Goal: Task Accomplishment & Management: Use online tool/utility

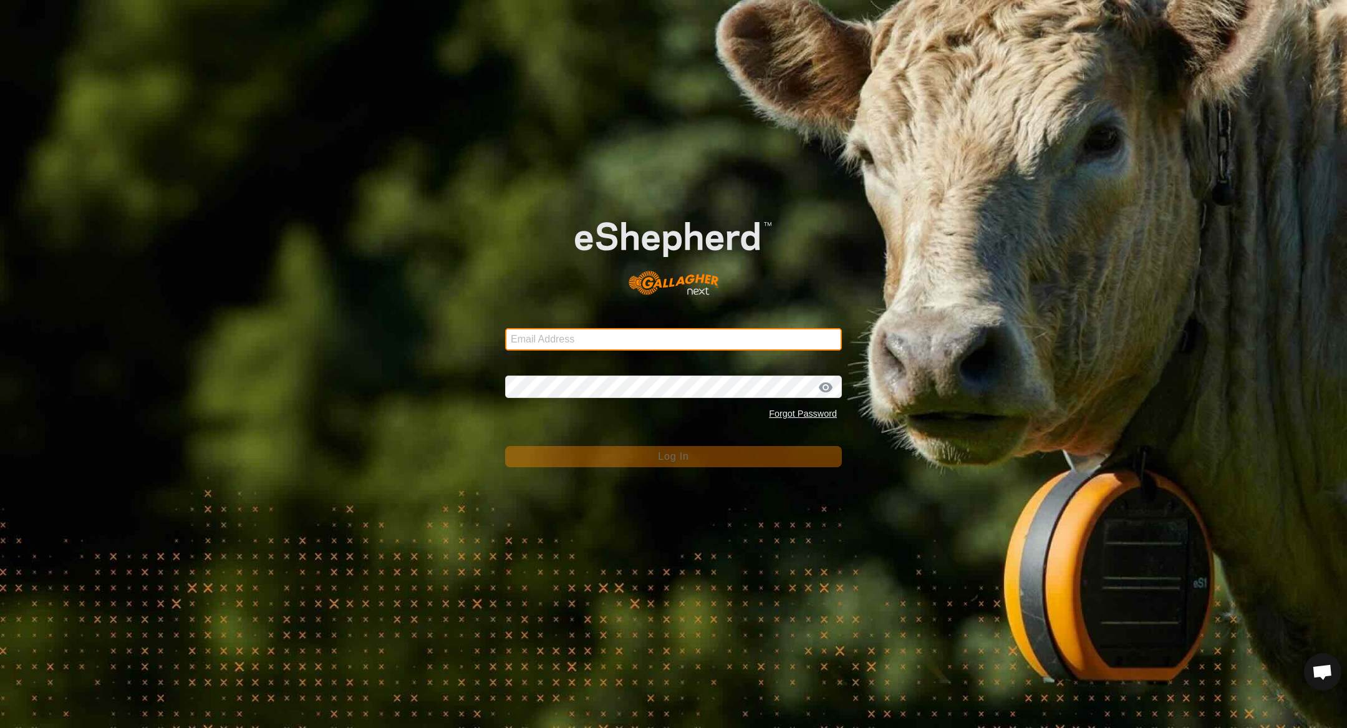
click at [609, 334] on input "Email Address" at bounding box center [673, 339] width 337 height 22
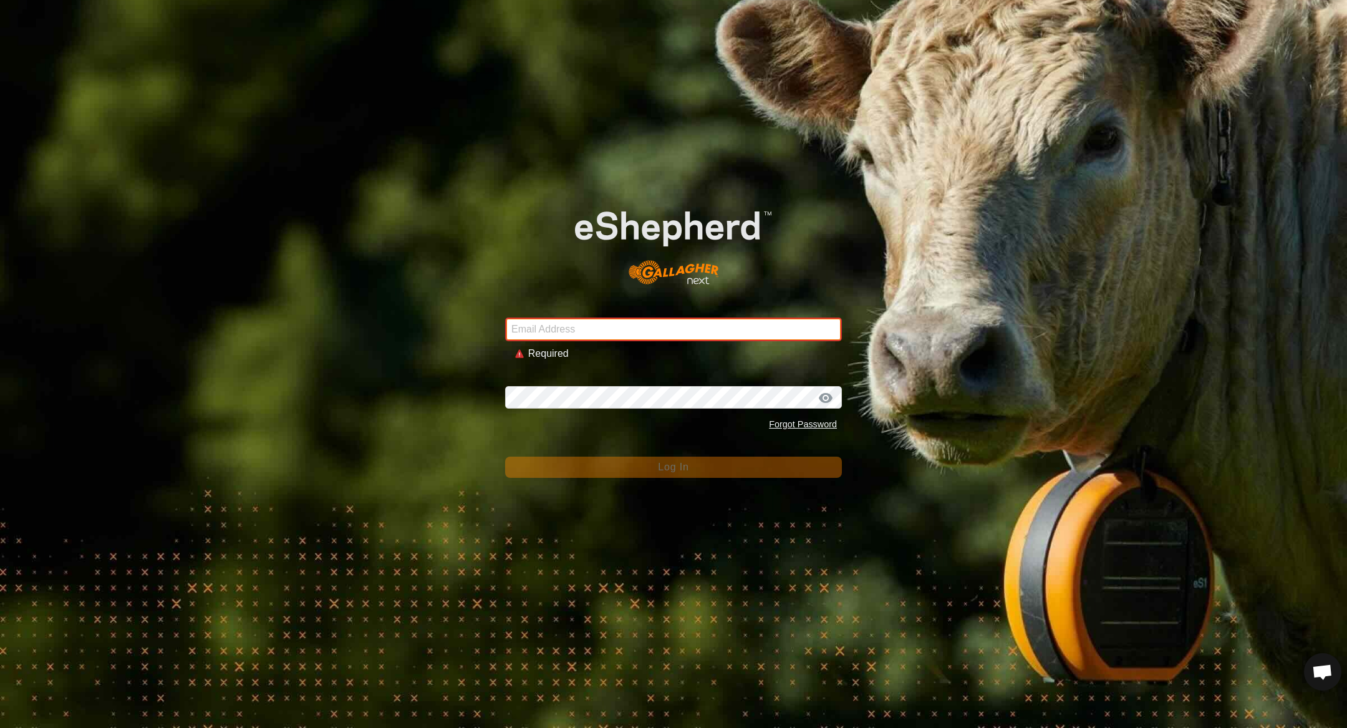
type input "sounness@activ8.net.au"
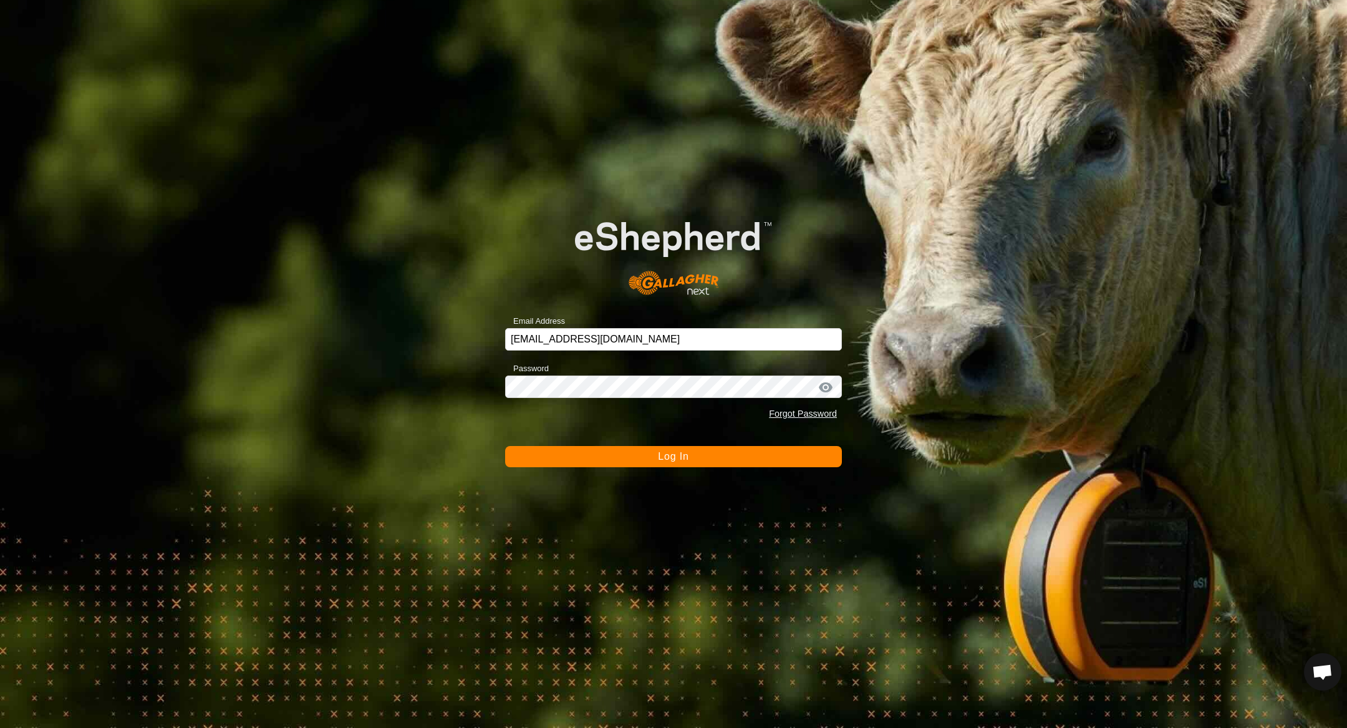
click at [700, 458] on button "Log In" at bounding box center [673, 456] width 337 height 21
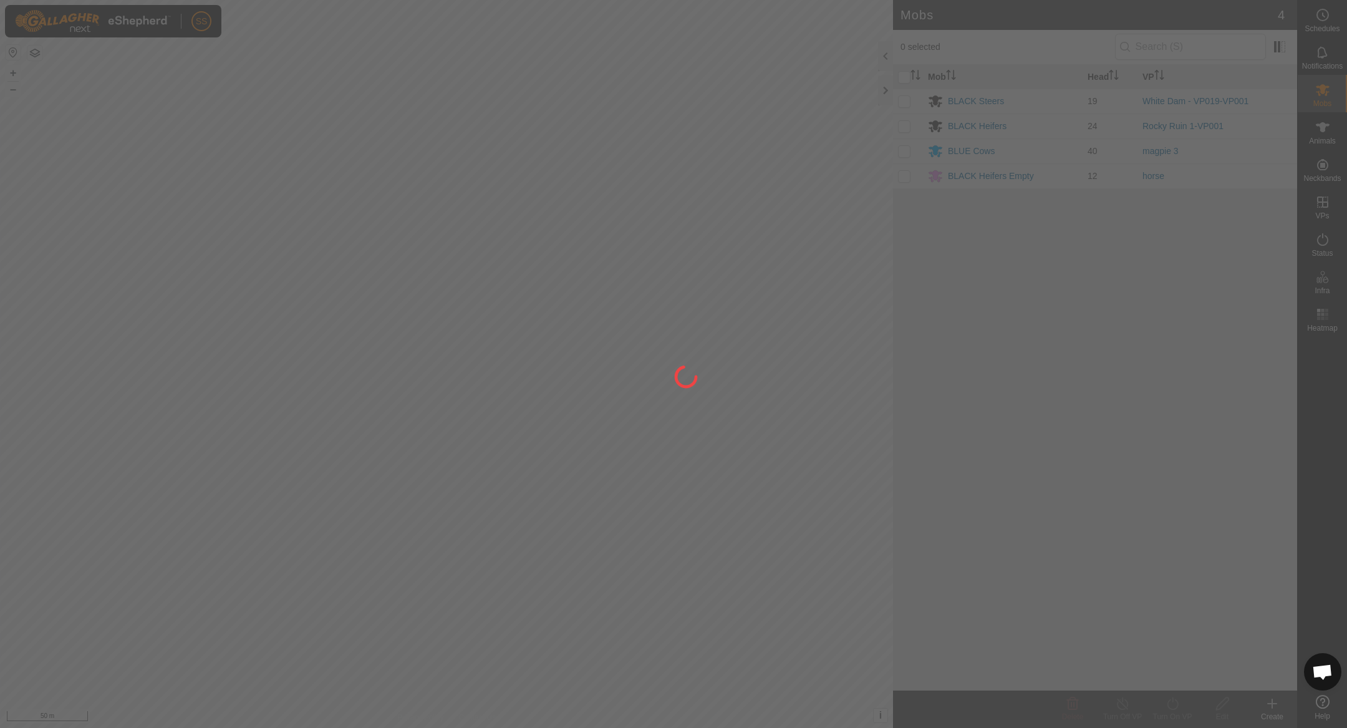
click at [700, 458] on div at bounding box center [673, 364] width 1347 height 728
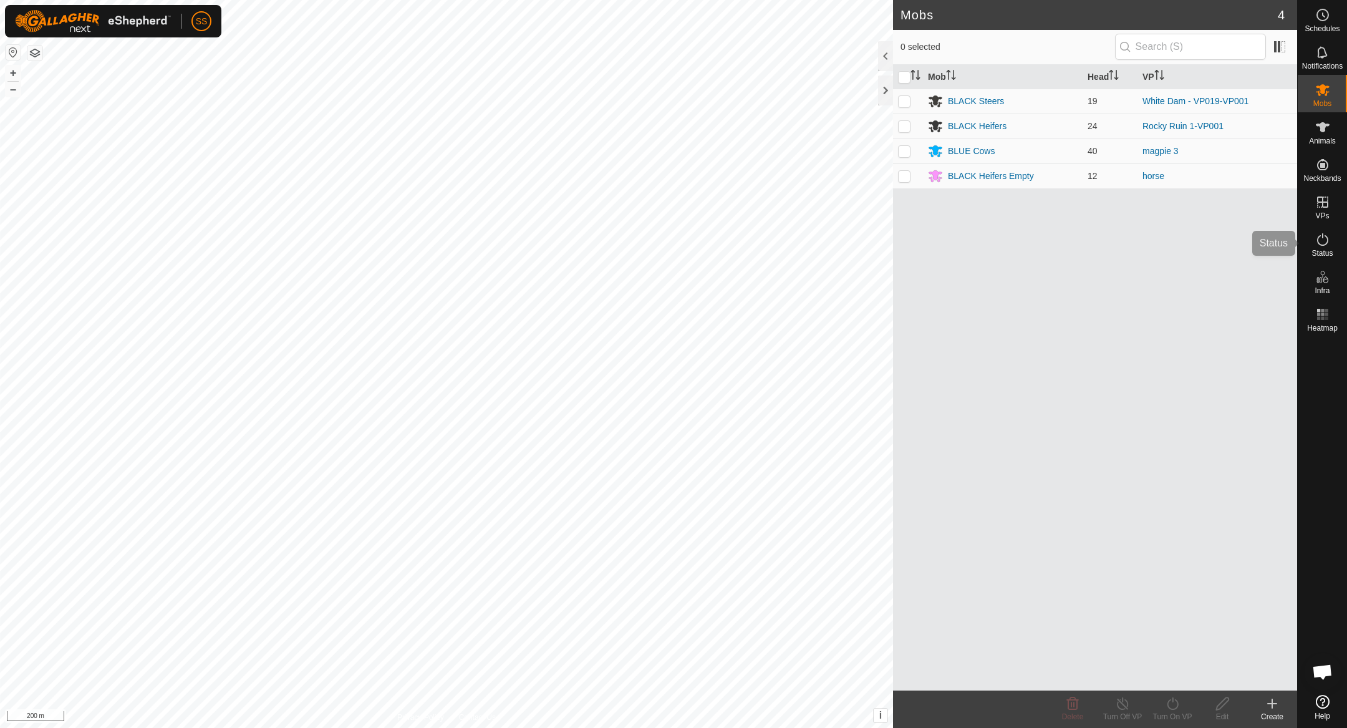
click at [1323, 232] on icon at bounding box center [1323, 239] width 15 height 15
click at [1321, 242] on icon at bounding box center [1323, 239] width 15 height 15
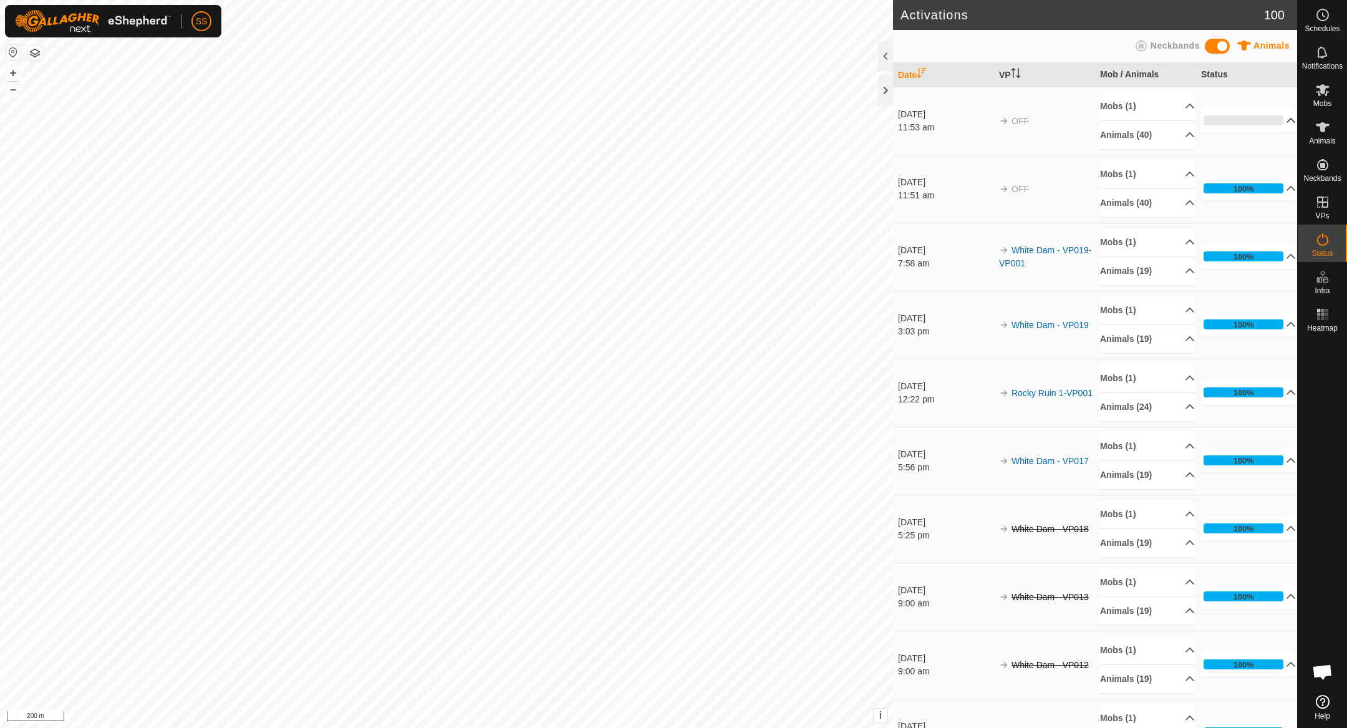
click at [1218, 109] on p-accordion-header "0%" at bounding box center [1248, 120] width 95 height 25
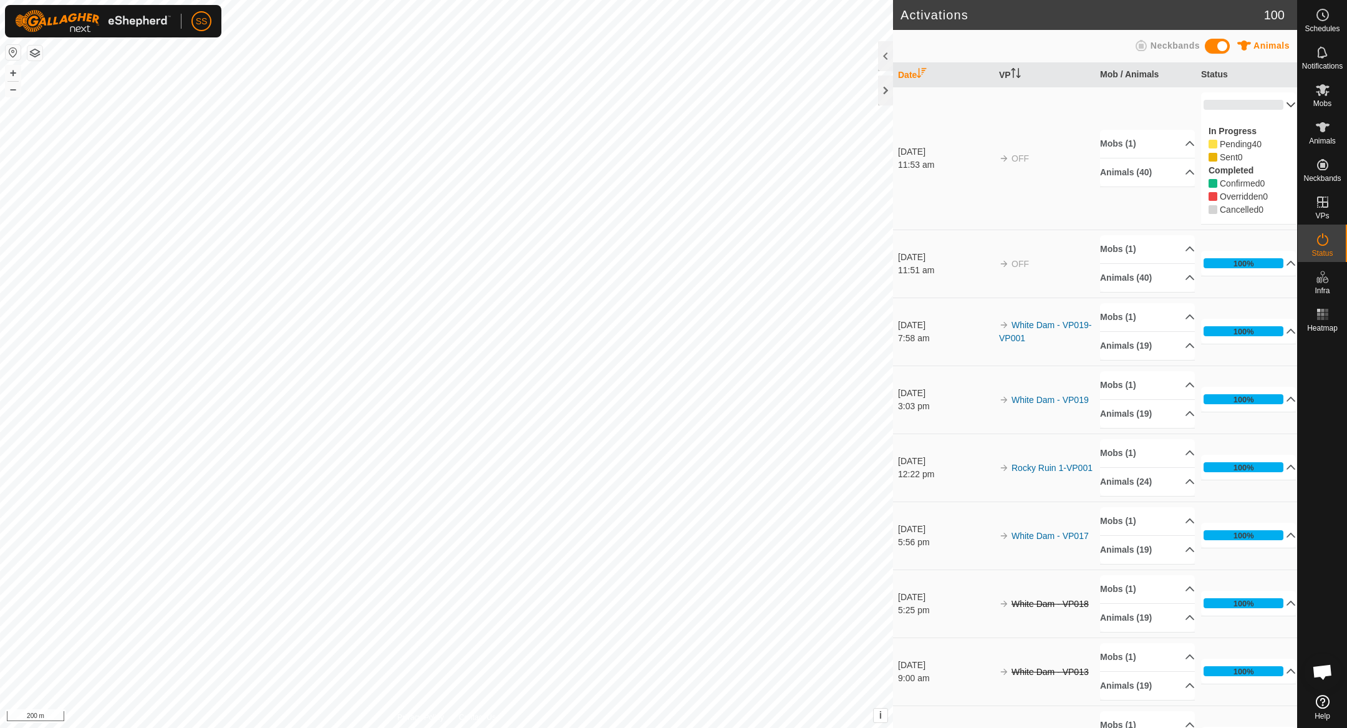
click at [1254, 105] on p-accordion-header "0%" at bounding box center [1248, 104] width 95 height 25
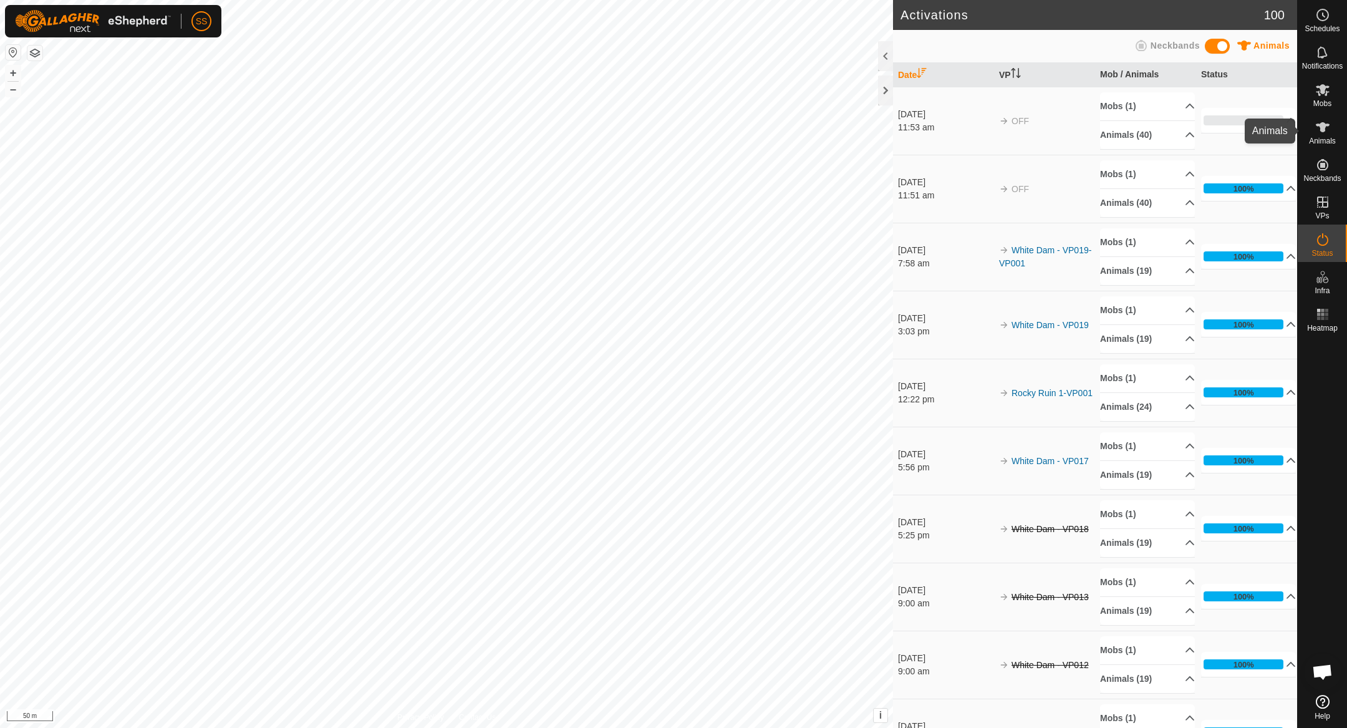
click at [1327, 127] on icon at bounding box center [1323, 127] width 15 height 15
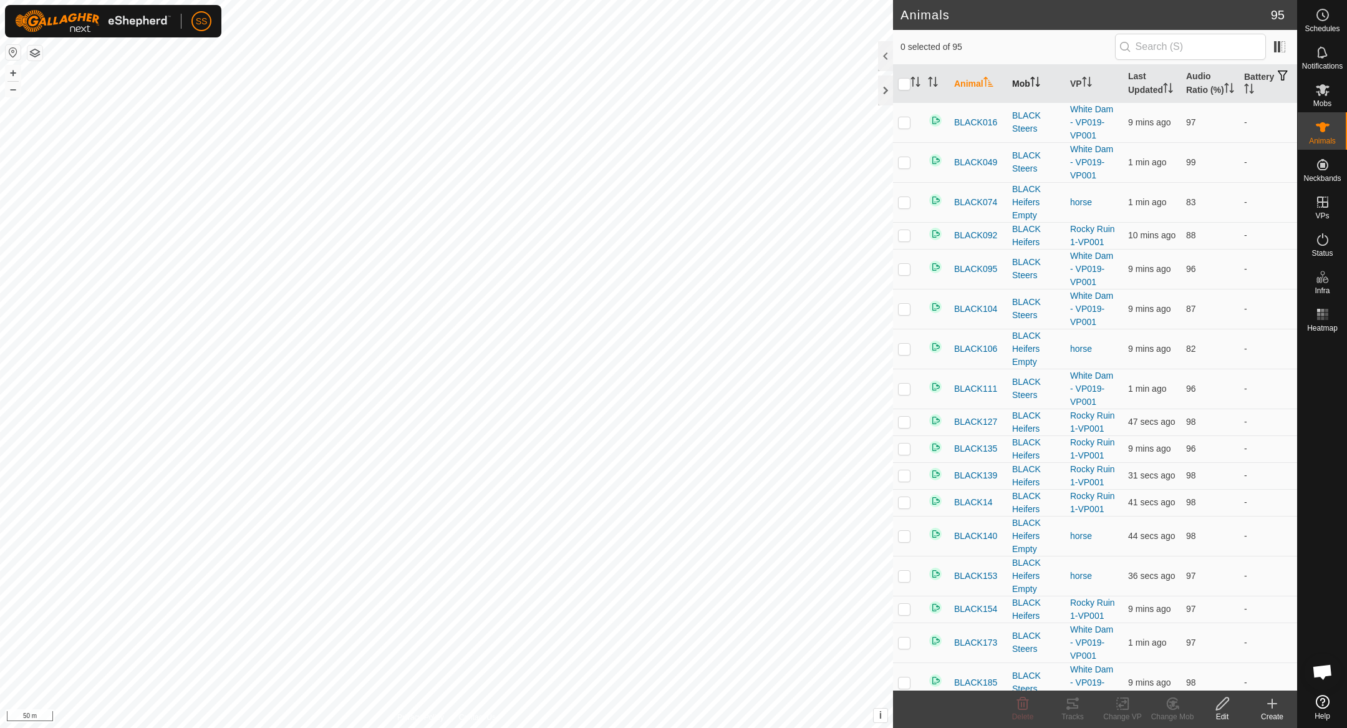
click at [1020, 87] on th "Mob" at bounding box center [1036, 84] width 58 height 38
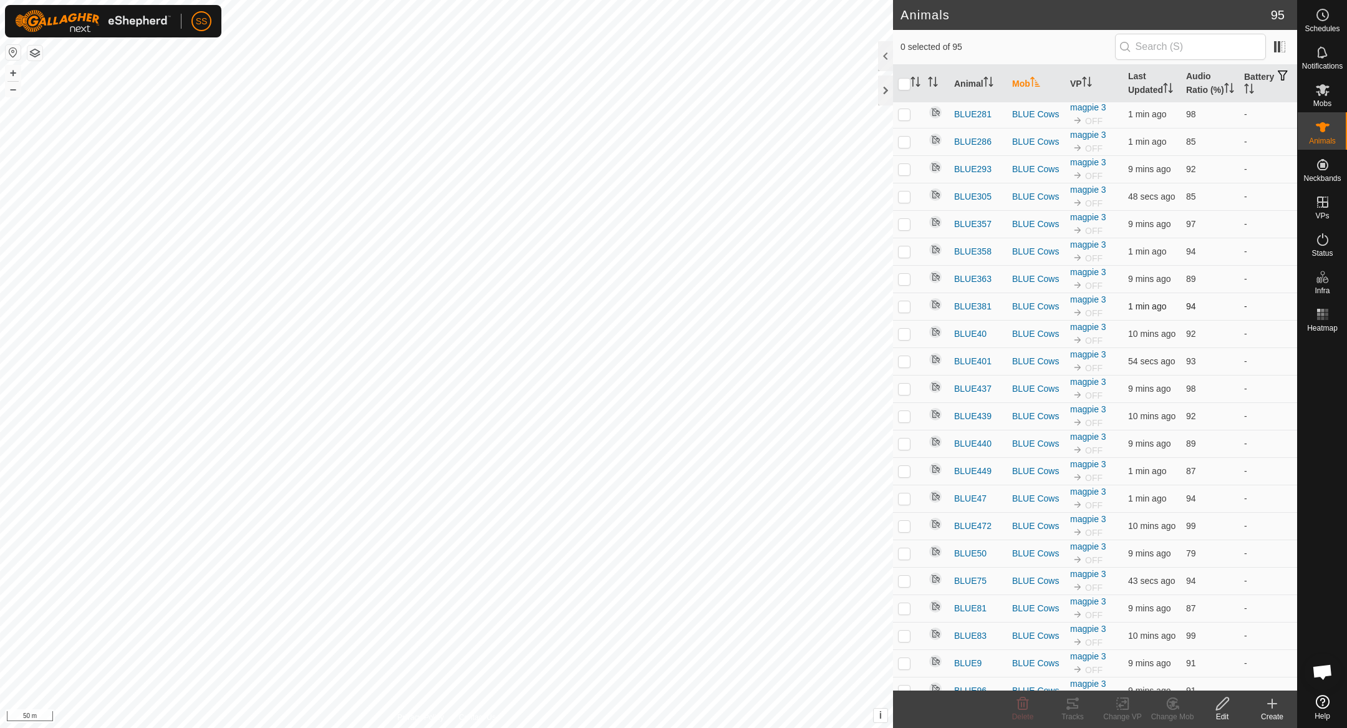
scroll to position [2388, 0]
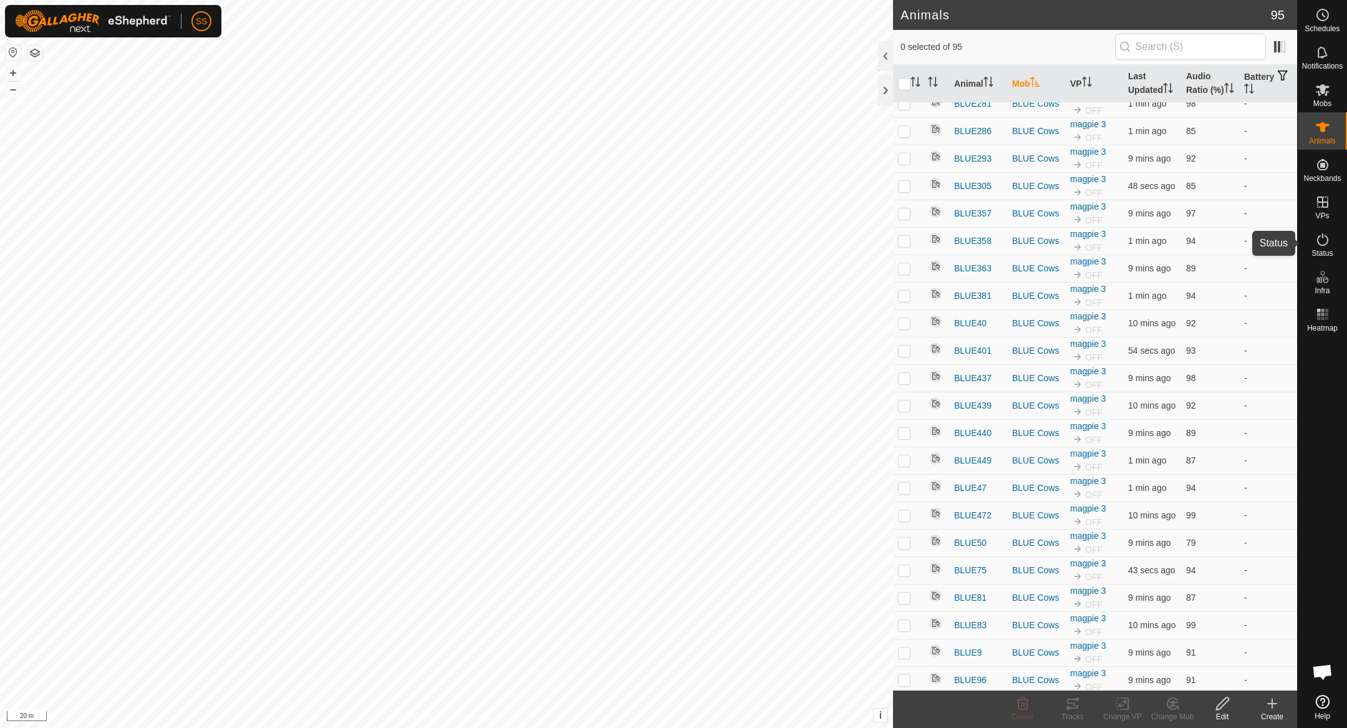
click at [1326, 238] on icon at bounding box center [1323, 239] width 15 height 15
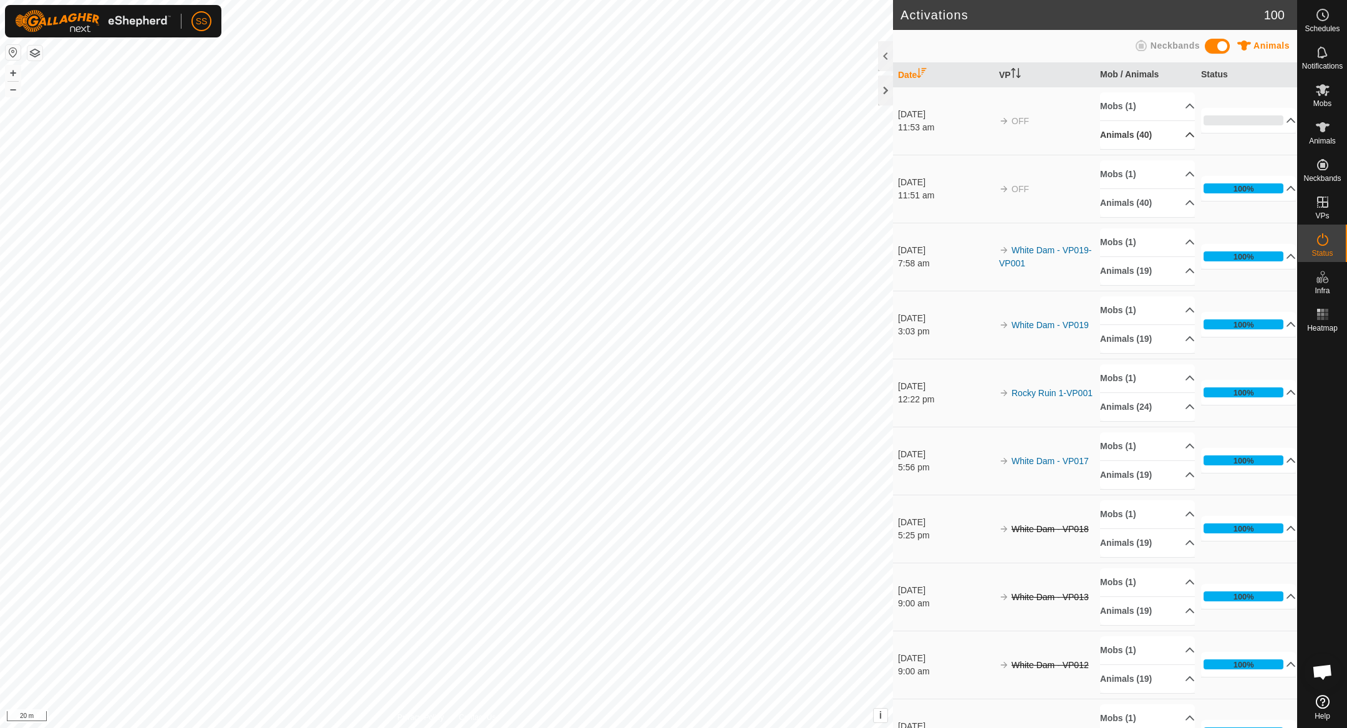
click at [1171, 140] on p-accordion-header "Animals (40)" at bounding box center [1147, 135] width 95 height 28
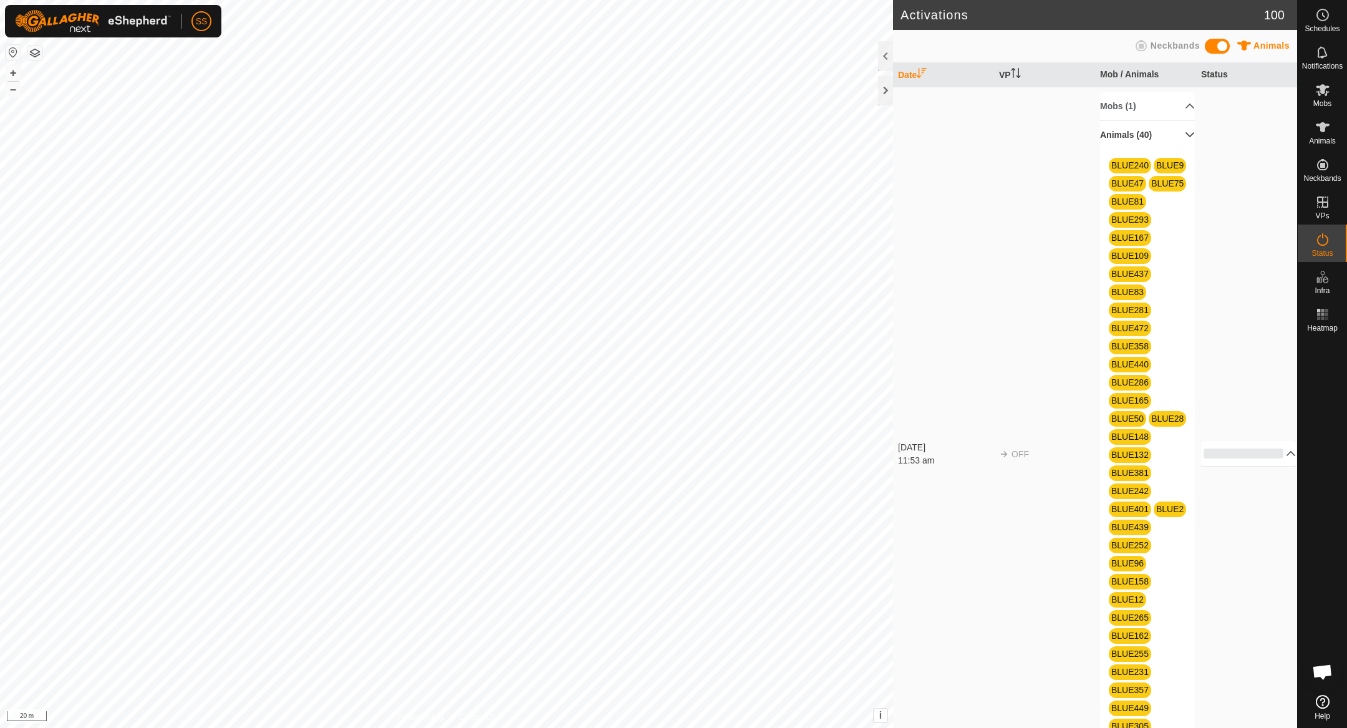
click at [1171, 140] on p-accordion-header "Animals (40)" at bounding box center [1147, 135] width 95 height 28
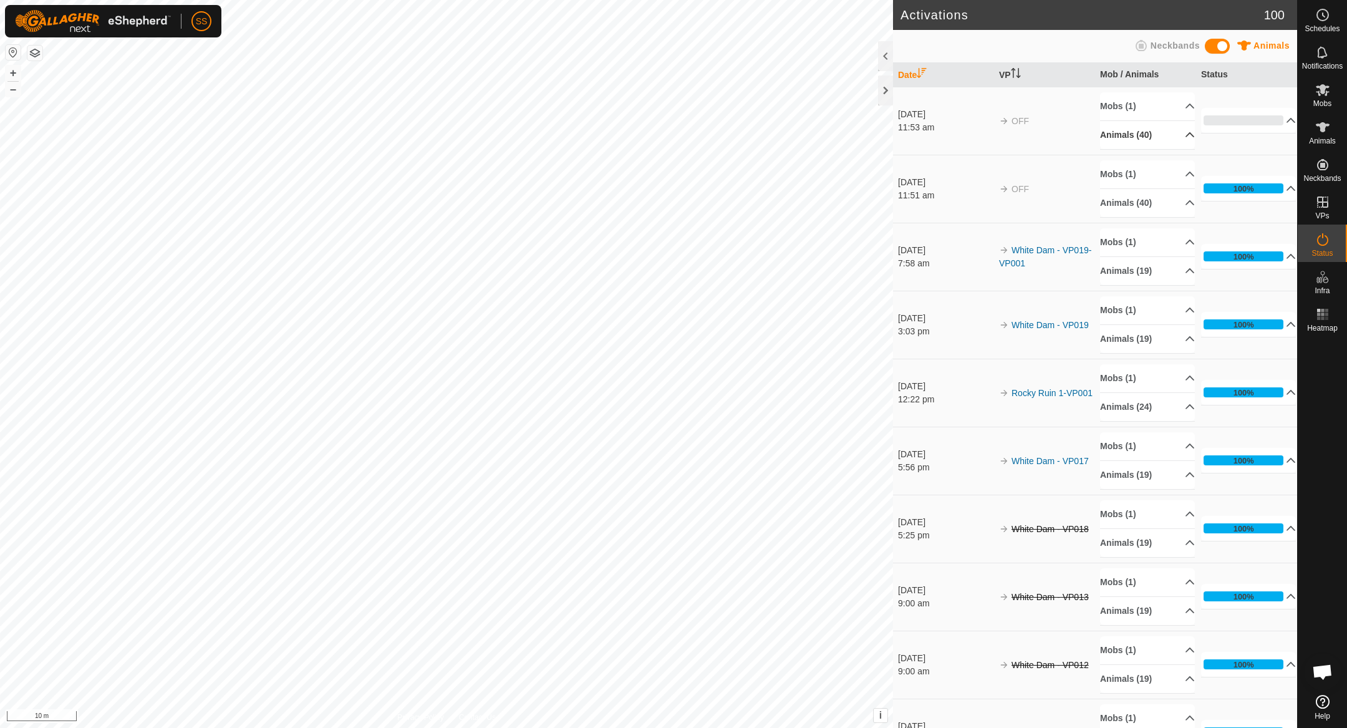
click at [1147, 139] on p-accordion-header "Animals (40)" at bounding box center [1147, 135] width 95 height 28
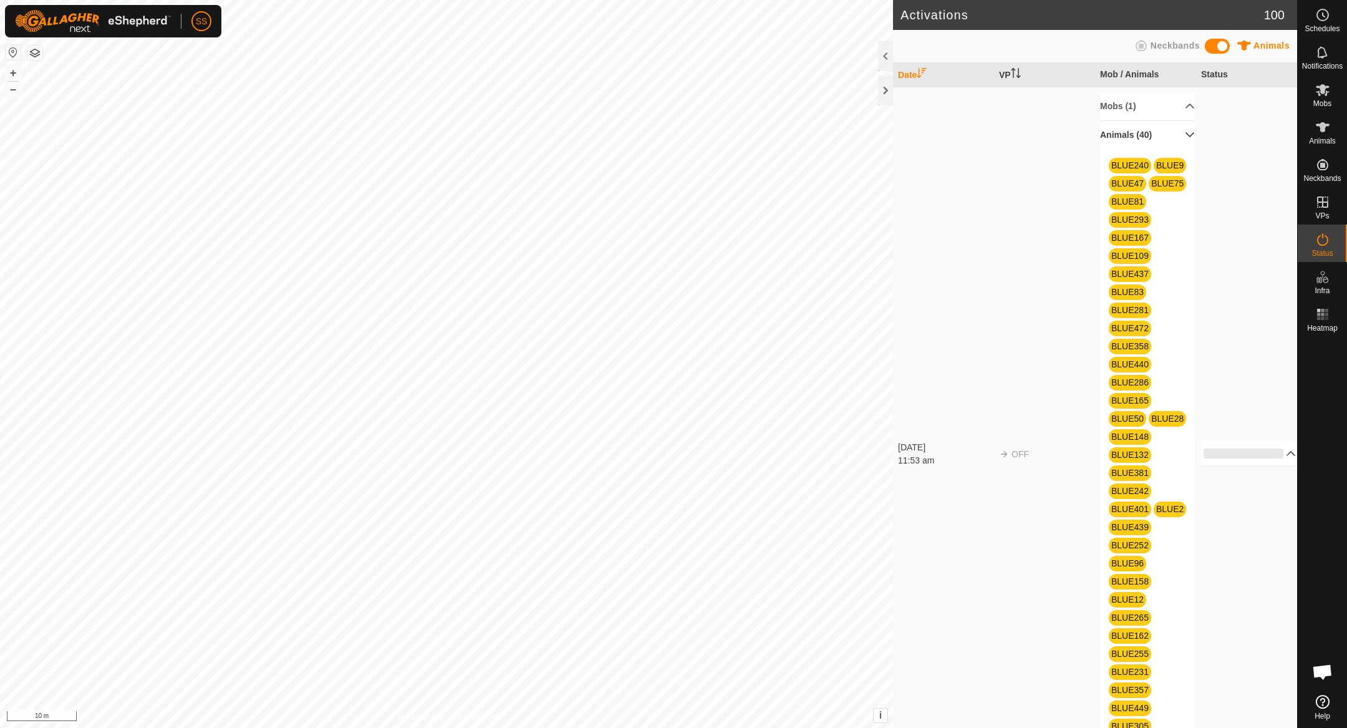
click at [1170, 138] on p-accordion-header "Animals (40)" at bounding box center [1147, 135] width 95 height 28
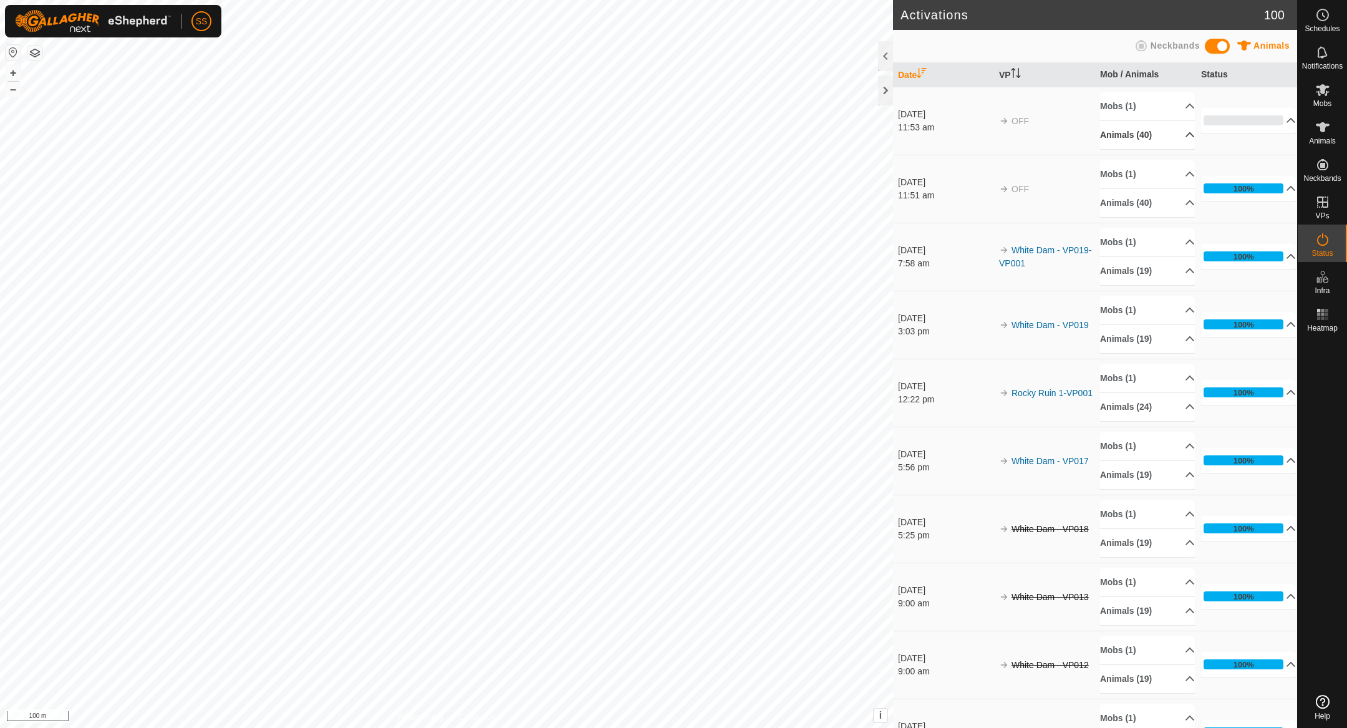
click at [1140, 133] on p-accordion-header "Animals (40)" at bounding box center [1147, 135] width 95 height 28
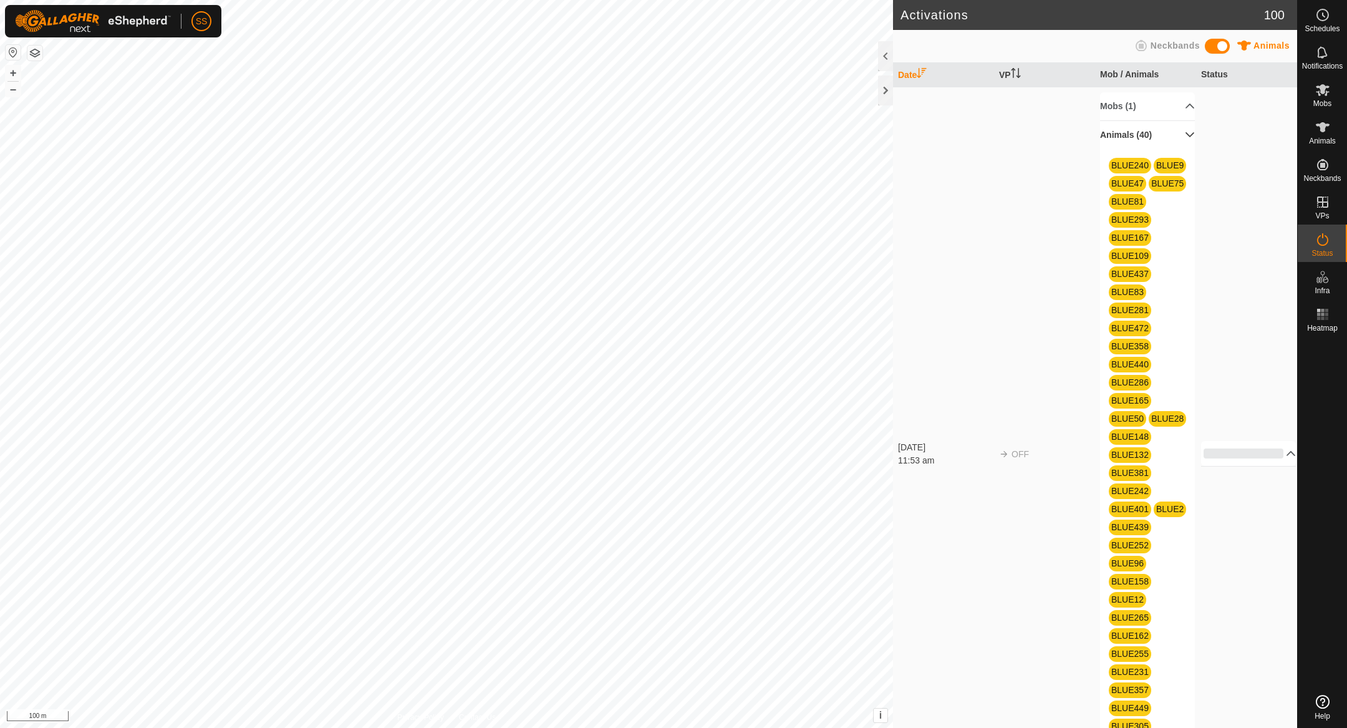
click at [1153, 133] on p-accordion-header "Animals (40)" at bounding box center [1147, 135] width 95 height 28
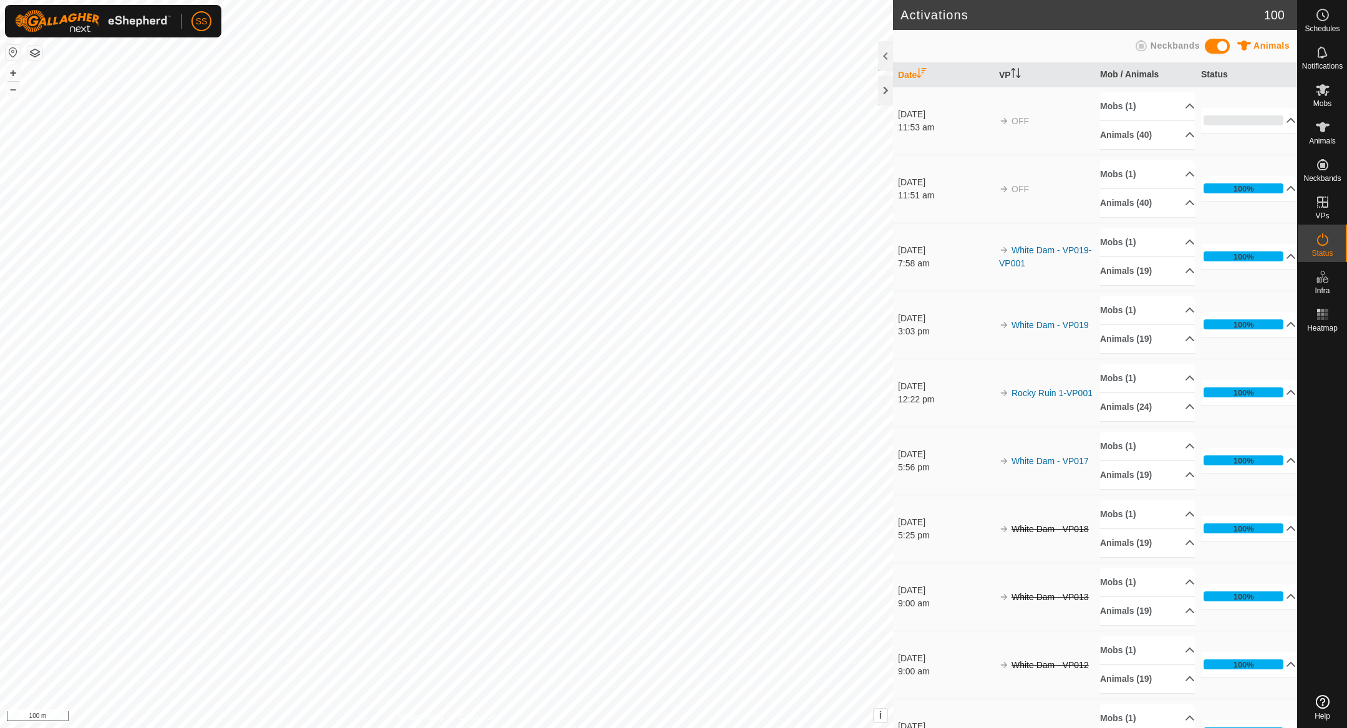
click at [1263, 133] on td "0% In Progress Pending 40 Sent 0 Completed Confirmed 0 Overridden 0 Cancelled 0" at bounding box center [1246, 121] width 101 height 68
click at [1263, 123] on p-accordion-header "0%" at bounding box center [1248, 120] width 95 height 25
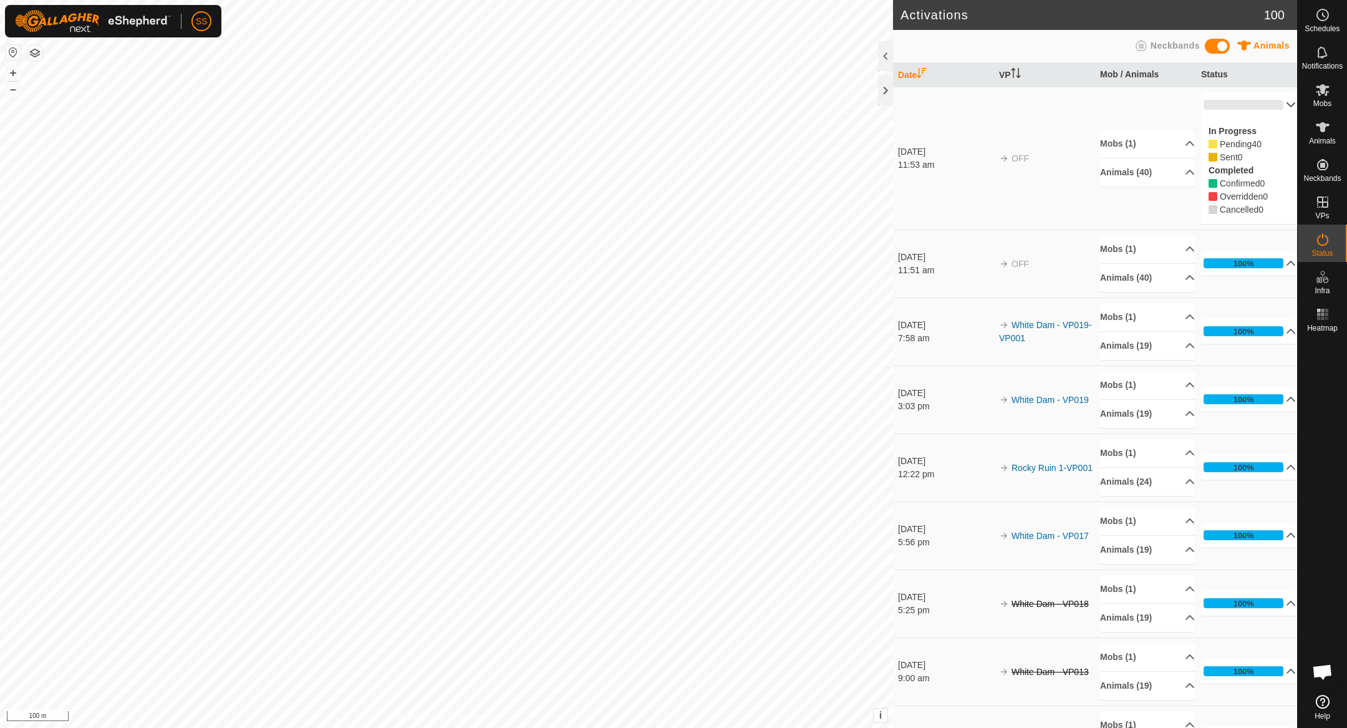
click at [1264, 113] on p-accordion-header "0%" at bounding box center [1248, 104] width 95 height 25
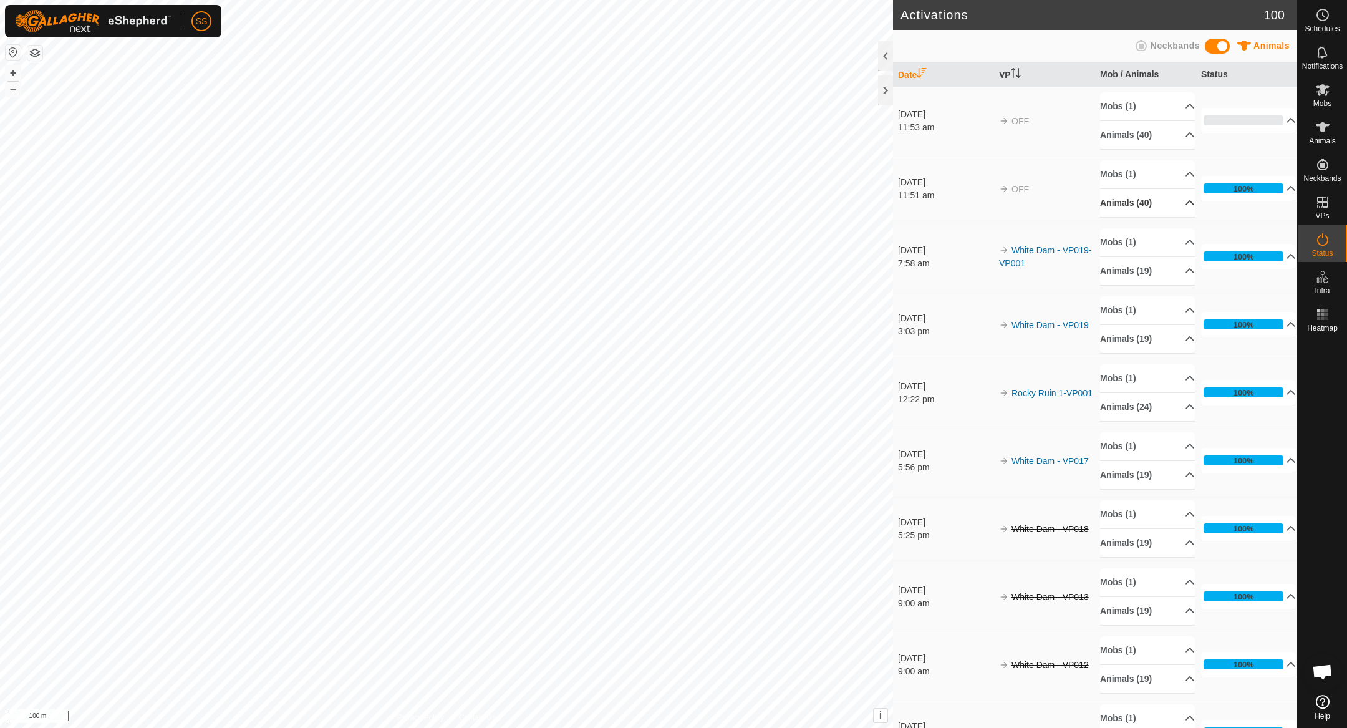
click at [1163, 200] on p-accordion-header "Animals (40)" at bounding box center [1147, 203] width 95 height 28
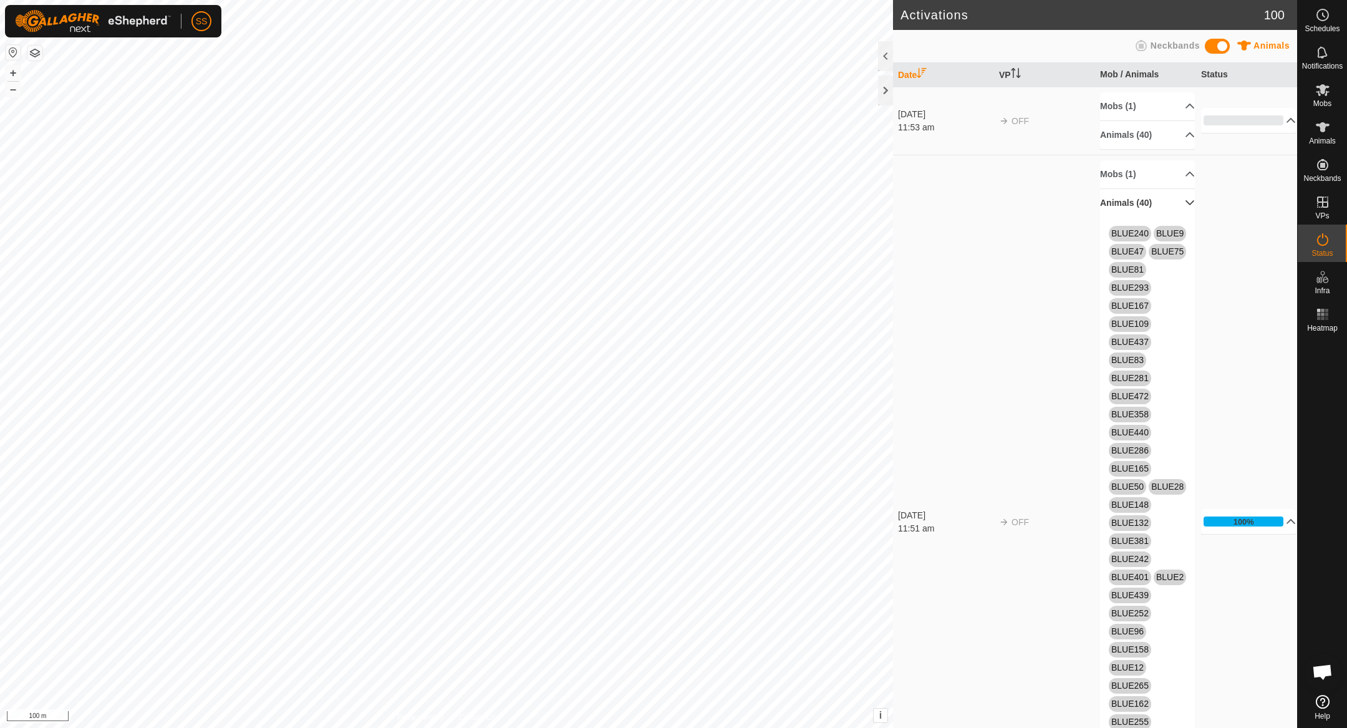
click at [1163, 200] on p-accordion-header "Animals (40)" at bounding box center [1147, 203] width 95 height 28
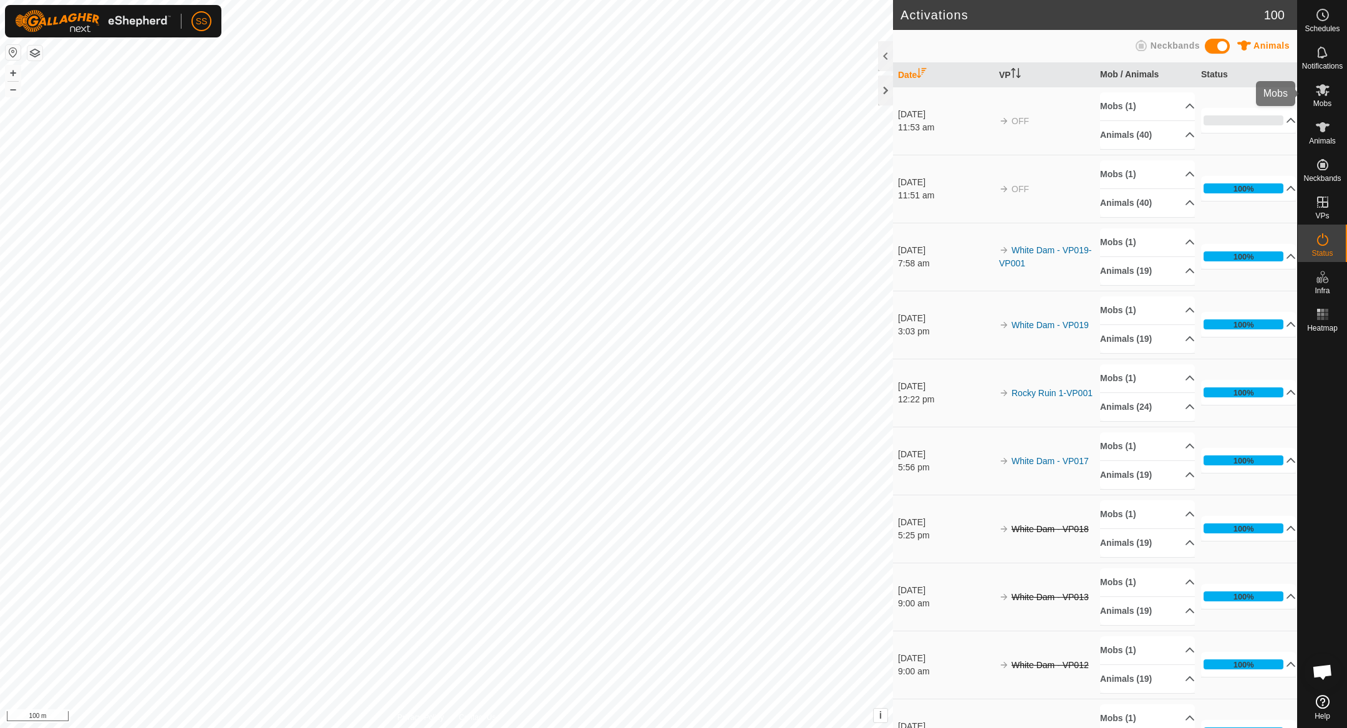
click at [1321, 92] on icon at bounding box center [1323, 90] width 14 height 12
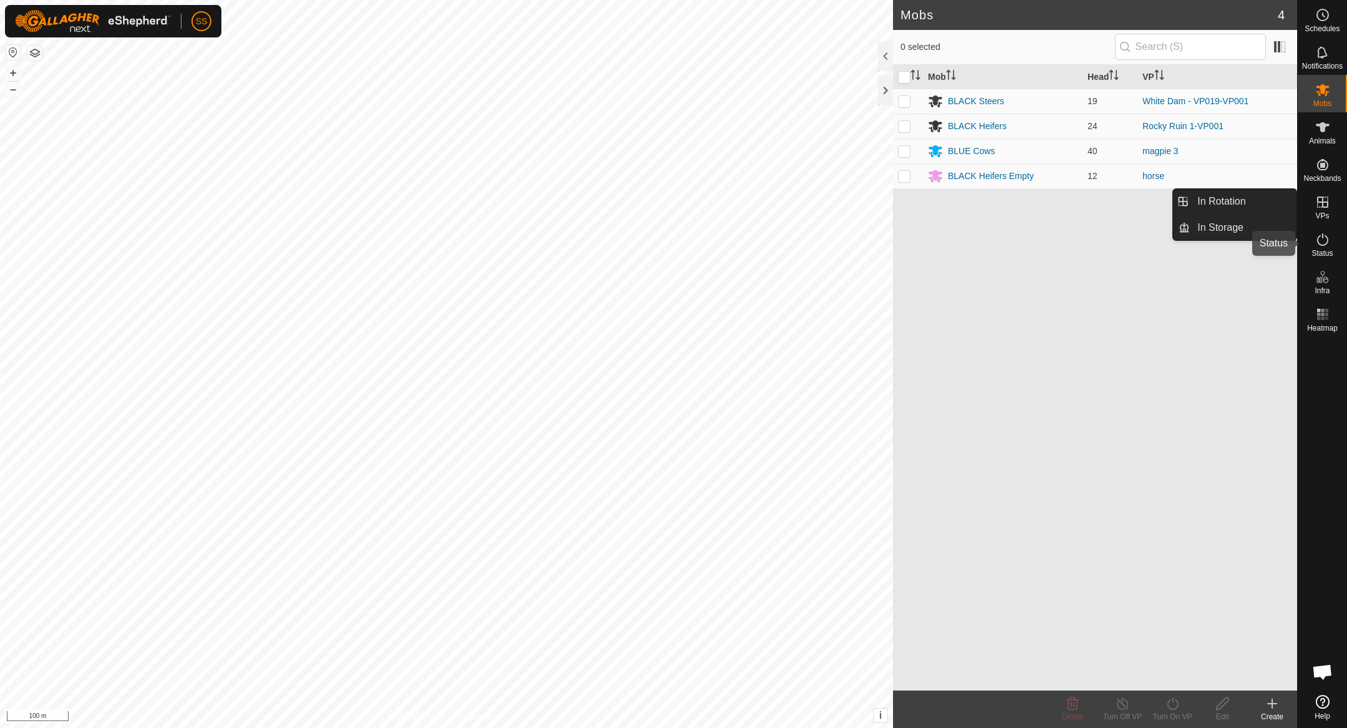
drag, startPoint x: 1314, startPoint y: 236, endPoint x: 1330, endPoint y: 247, distance: 19.7
click at [1314, 236] on es-activation-svg-icon at bounding box center [1323, 240] width 22 height 20
click at [1330, 247] on es-activation-svg-icon at bounding box center [1323, 240] width 22 height 20
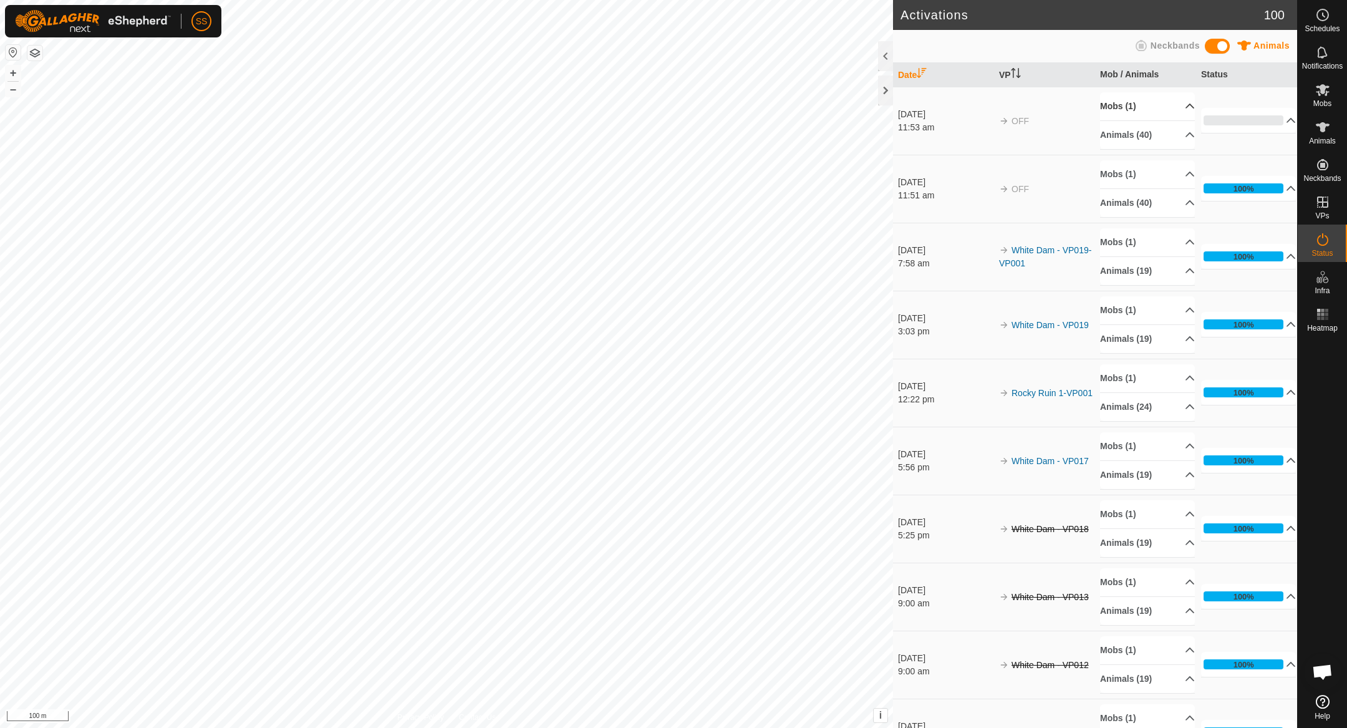
click at [1175, 113] on p-accordion-header "Mobs (1)" at bounding box center [1147, 106] width 95 height 28
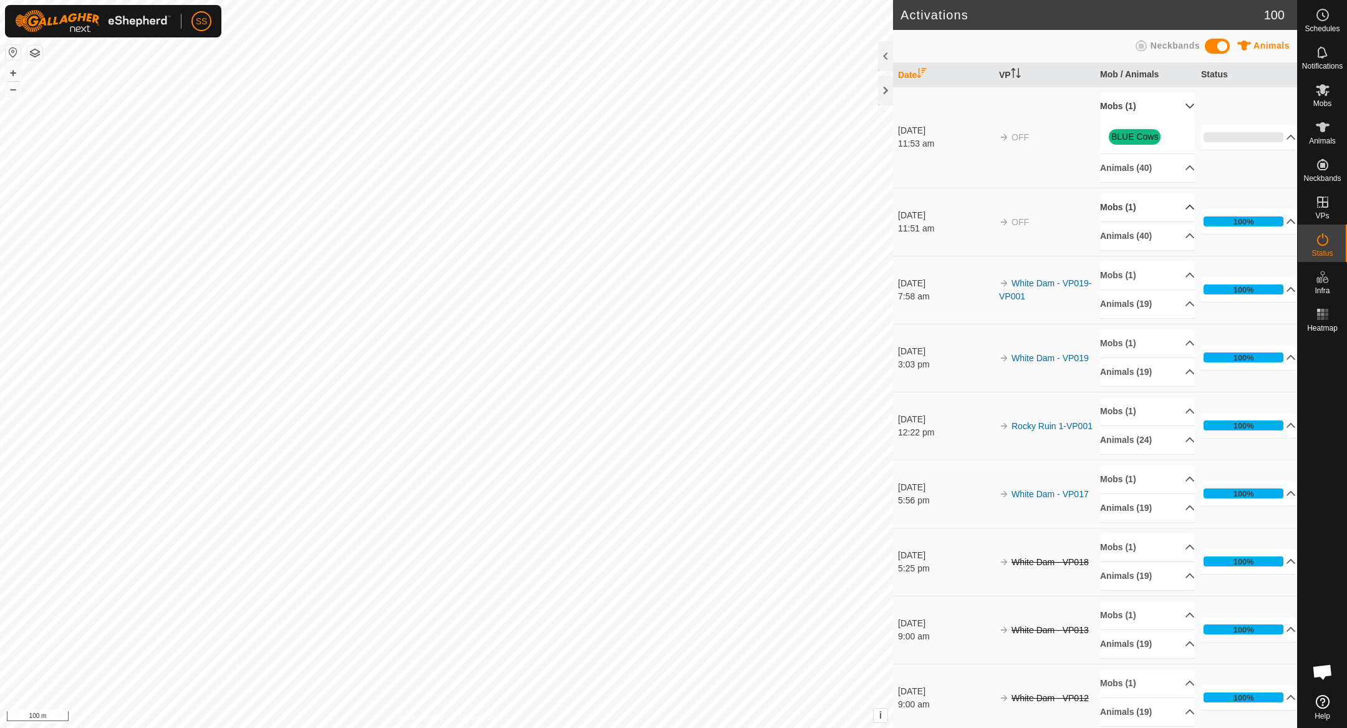
click at [1165, 208] on p-accordion-header "Mobs (1)" at bounding box center [1147, 207] width 95 height 28
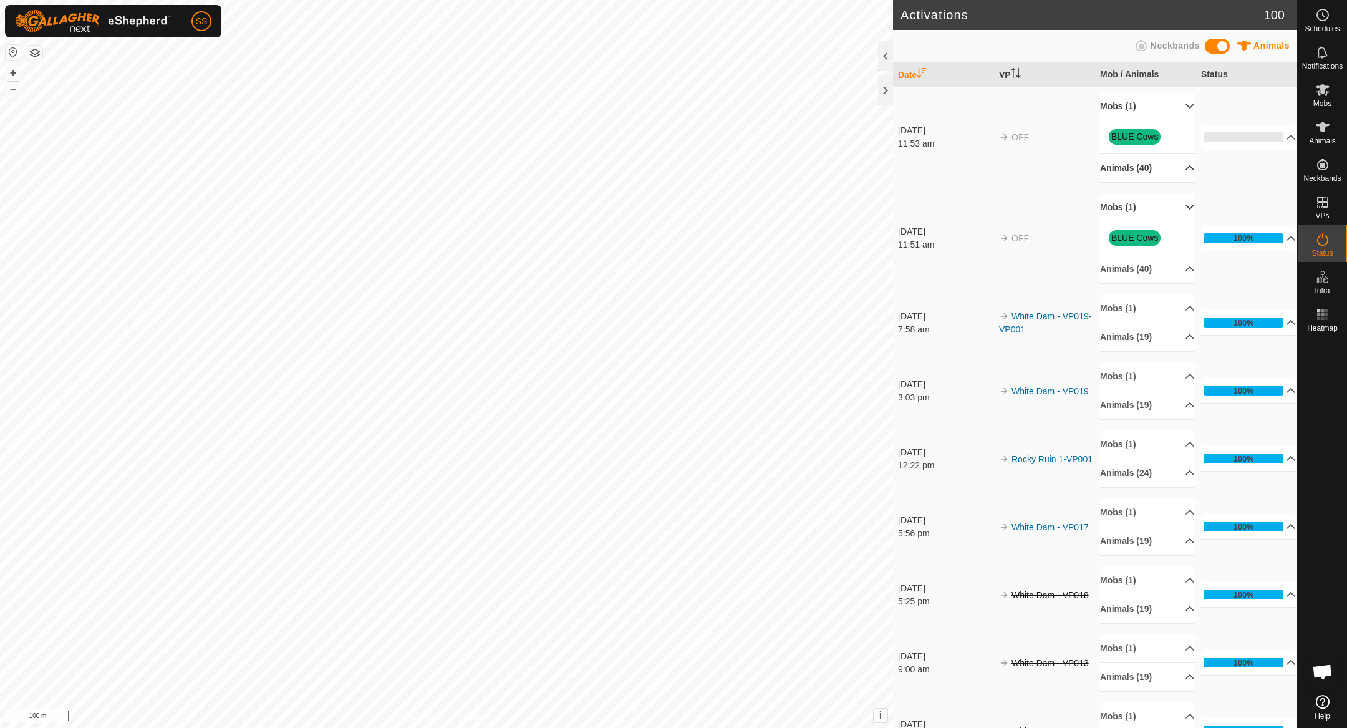
click at [1176, 168] on p-accordion-header "Animals (40)" at bounding box center [1147, 168] width 95 height 28
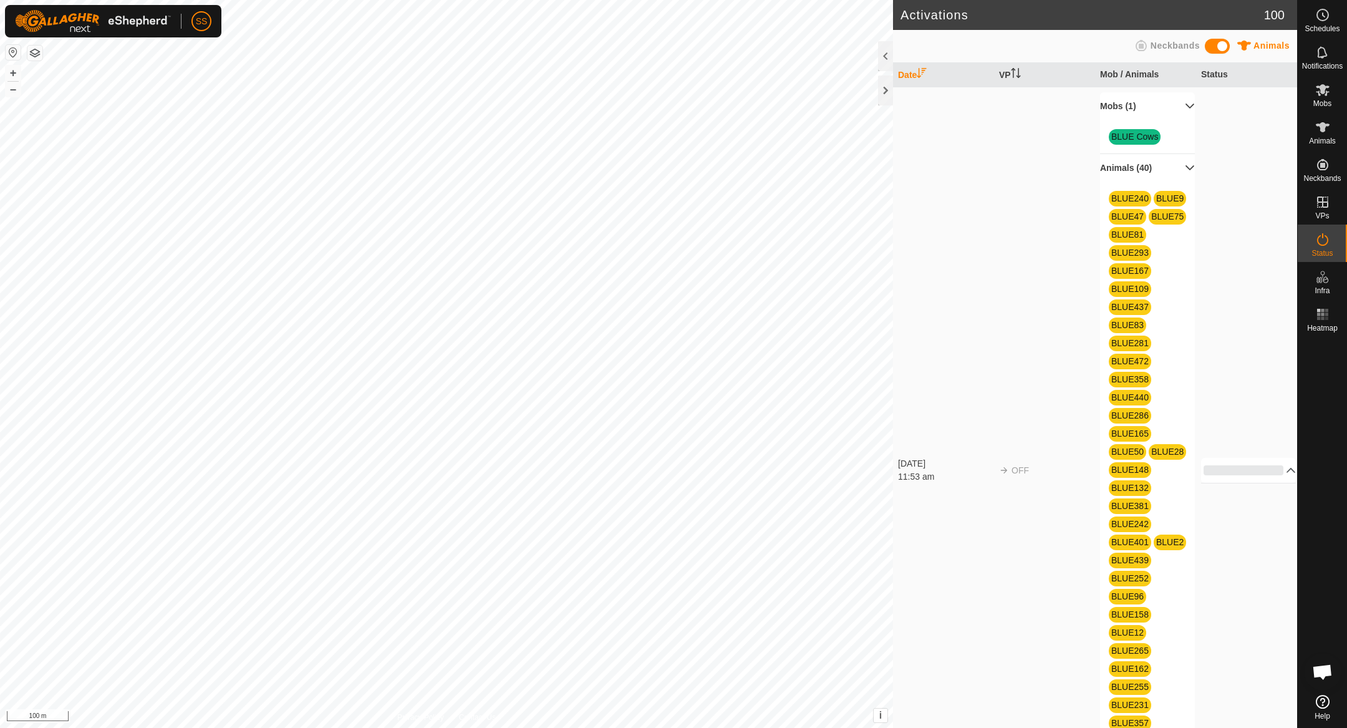
click at [1173, 165] on p-accordion-header "Animals (40)" at bounding box center [1147, 168] width 95 height 28
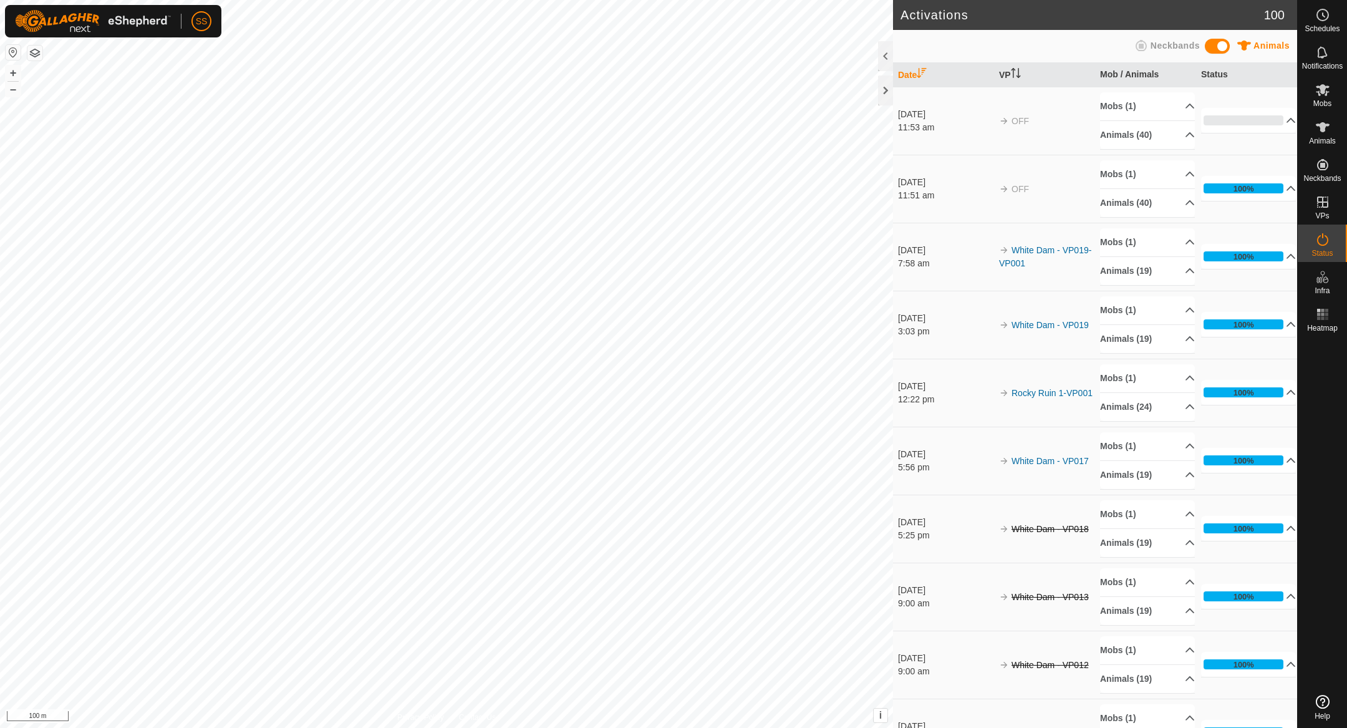
click at [1254, 136] on td "0% In Progress Pending 40 Sent 0 Completed Confirmed 0 Overridden 0 Cancelled 0" at bounding box center [1246, 121] width 101 height 68
click at [1257, 128] on p-accordion-header "0%" at bounding box center [1248, 120] width 95 height 25
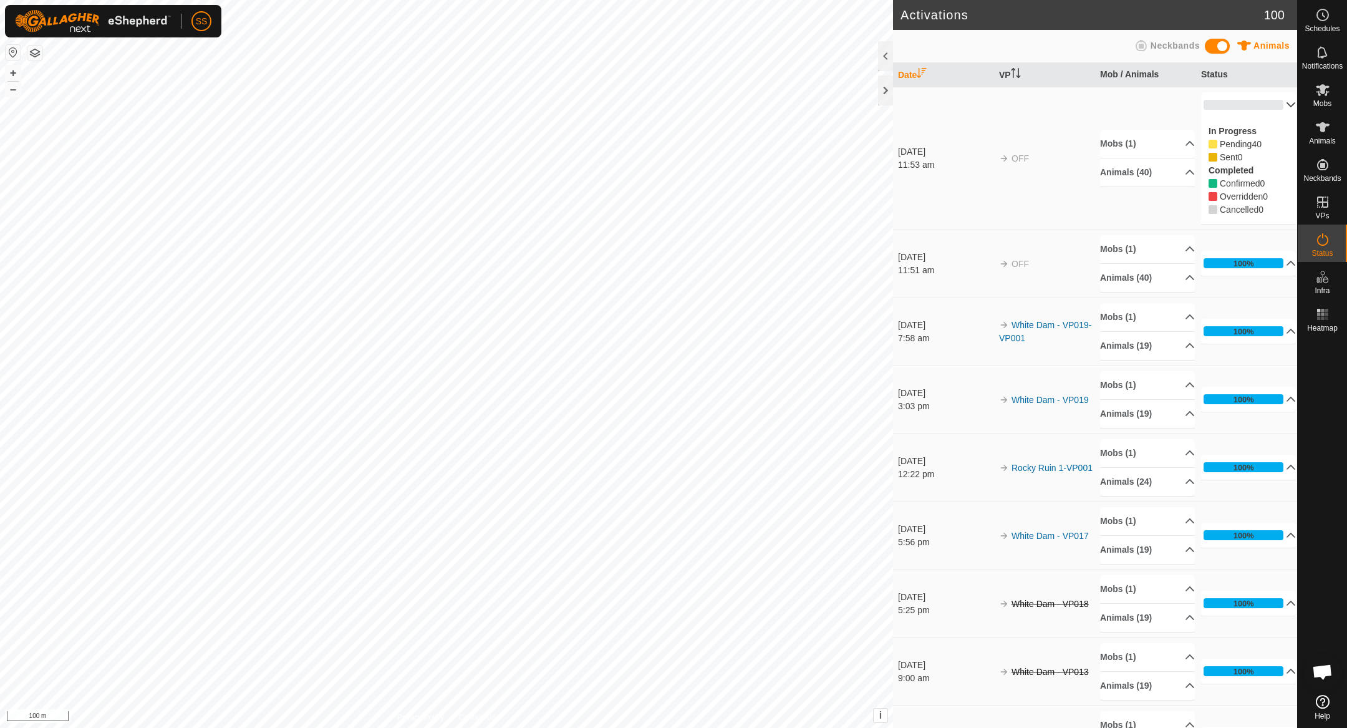
click at [1263, 114] on p-accordion-header "0%" at bounding box center [1248, 104] width 95 height 25
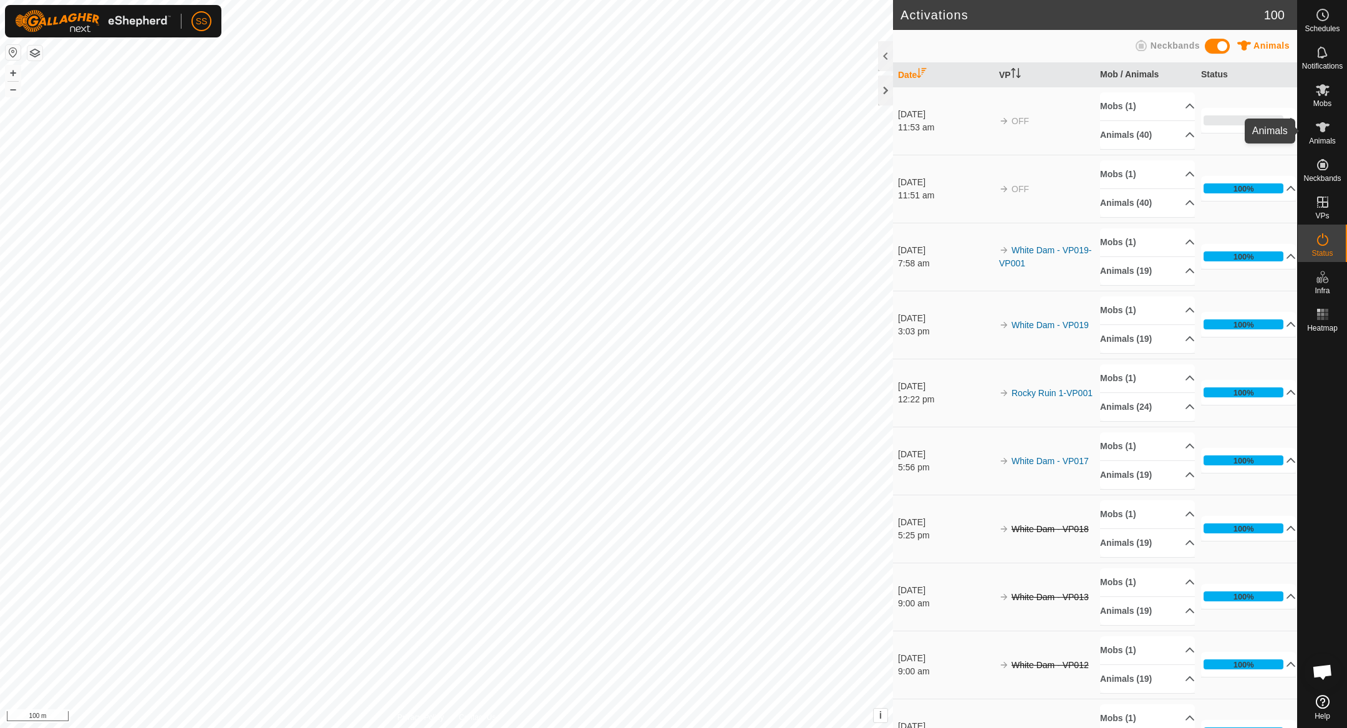
click at [1335, 127] on div "Animals" at bounding box center [1322, 130] width 49 height 37
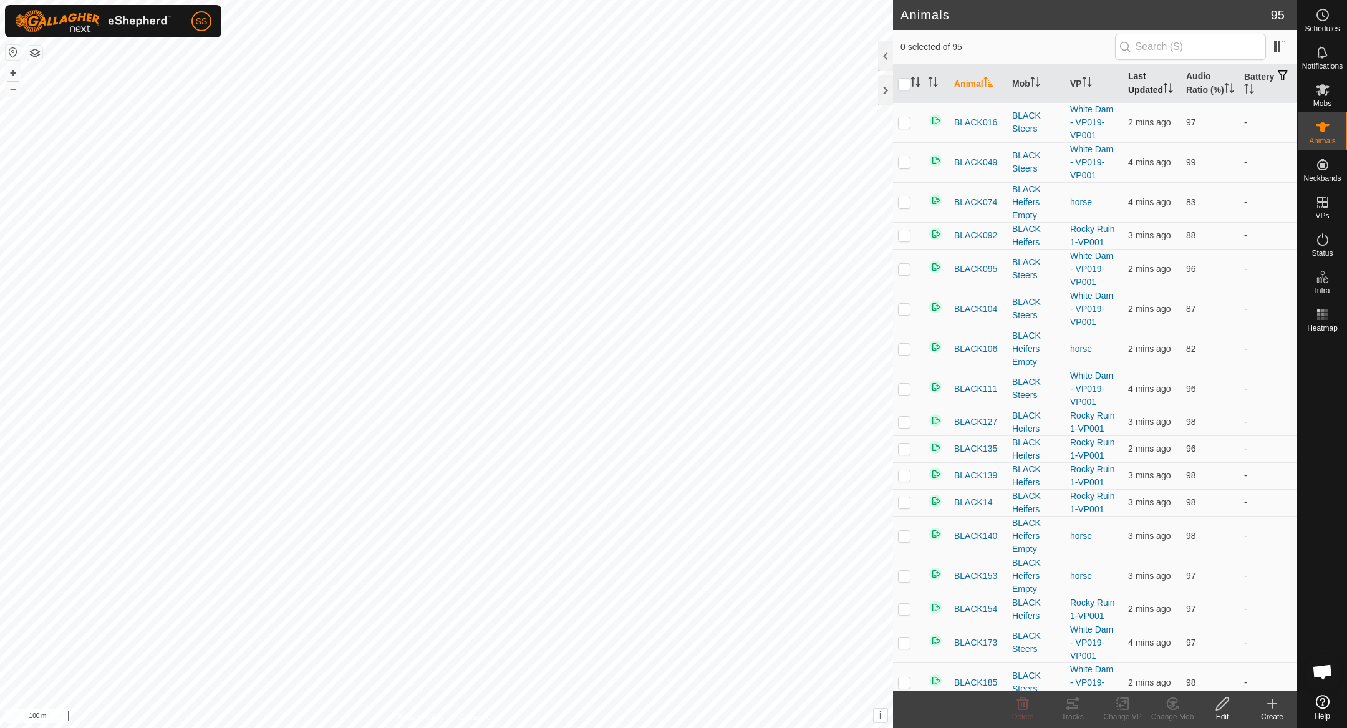
click at [1147, 86] on th "Last Updated" at bounding box center [1152, 84] width 58 height 38
click at [1331, 240] on es-activation-svg-icon at bounding box center [1323, 240] width 22 height 20
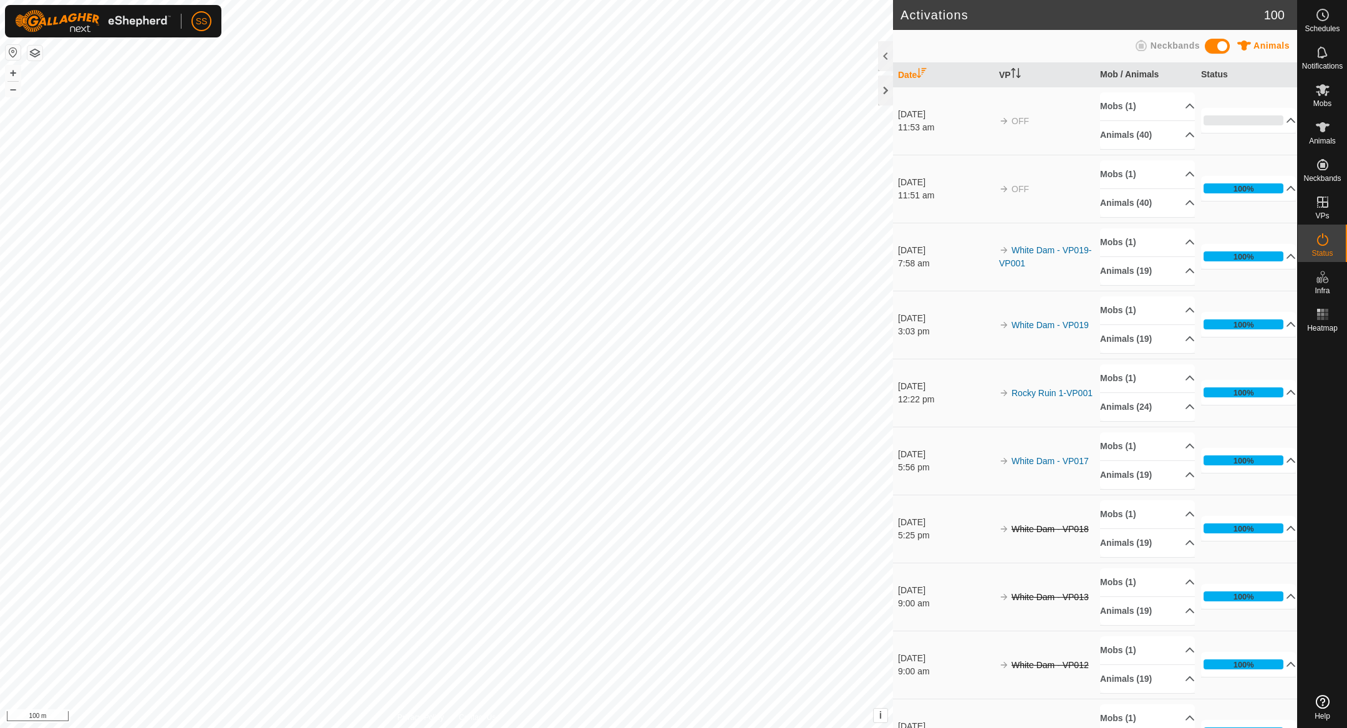
click at [1331, 240] on es-activation-svg-icon at bounding box center [1323, 240] width 22 height 20
click at [1273, 114] on p-accordion-header "0%" at bounding box center [1248, 120] width 95 height 25
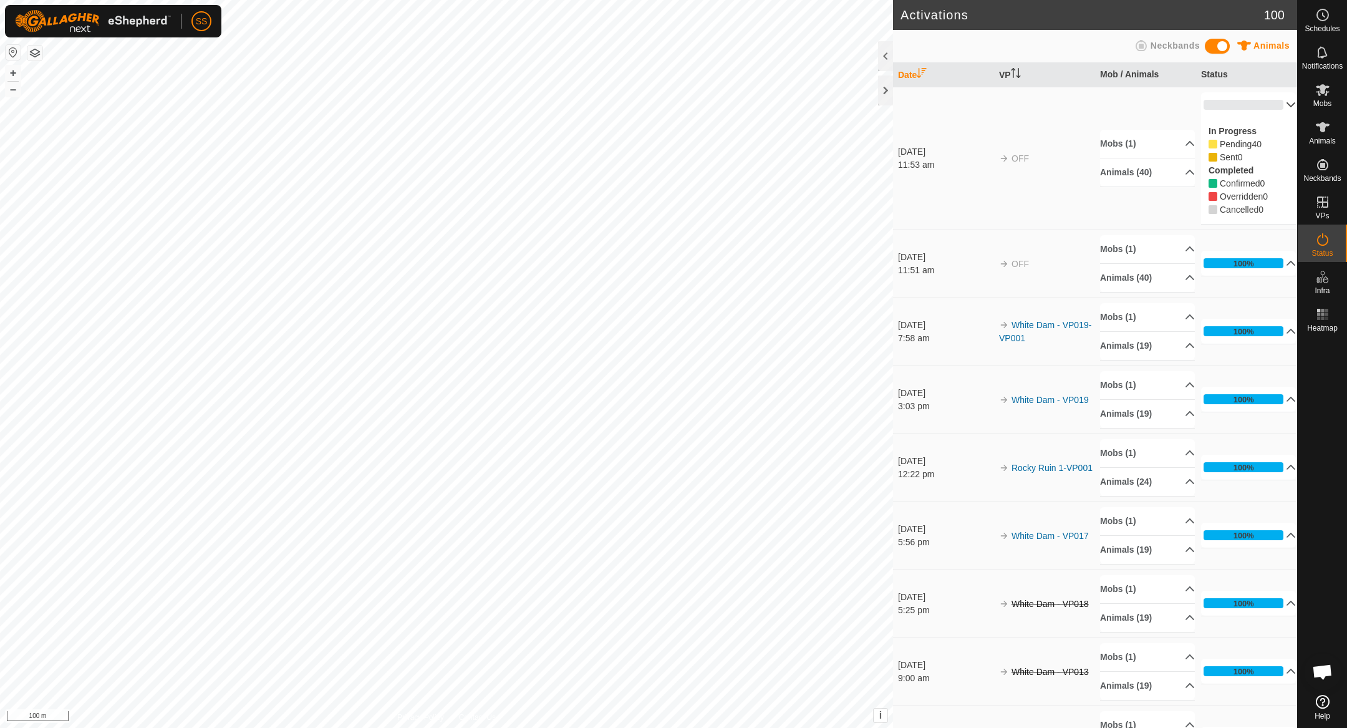
click at [1273, 114] on p-accordion-header "0%" at bounding box center [1248, 104] width 95 height 25
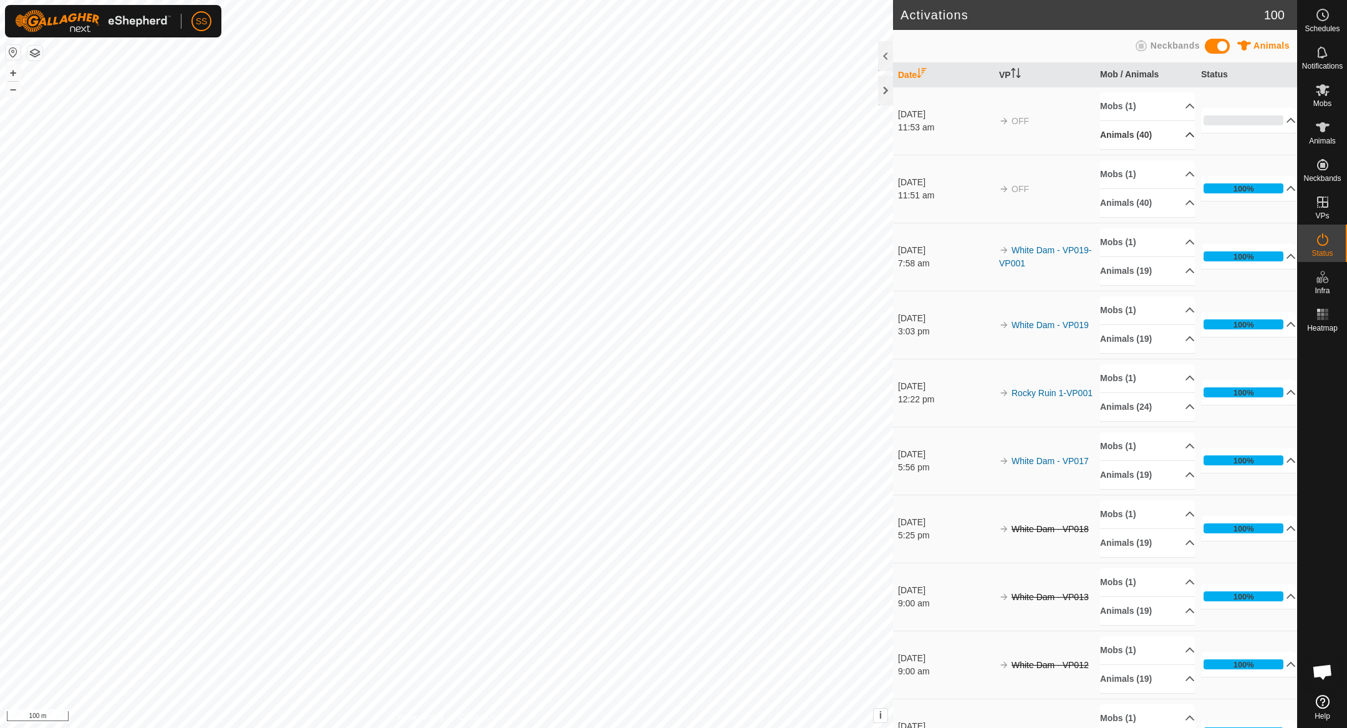
click at [1163, 128] on p-accordion-header "Animals (40)" at bounding box center [1147, 135] width 95 height 28
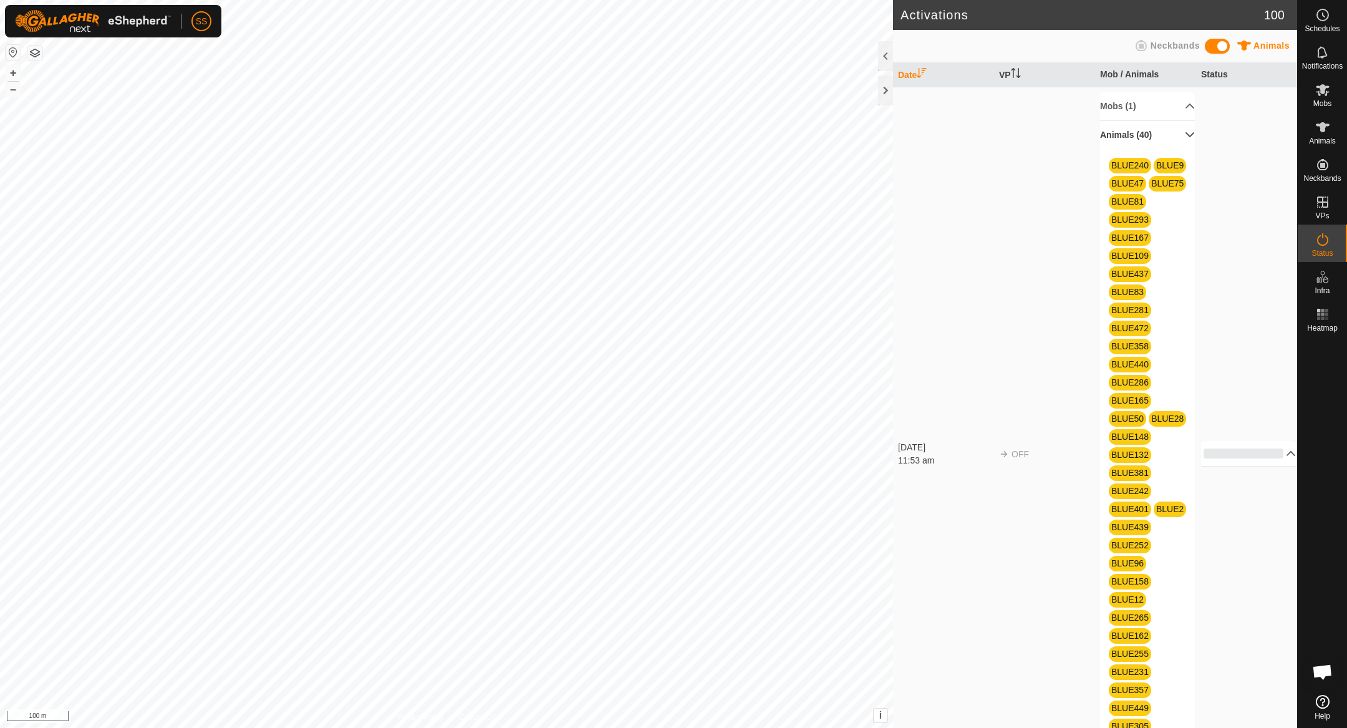
click at [1163, 128] on p-accordion-header "Animals (40)" at bounding box center [1147, 135] width 95 height 28
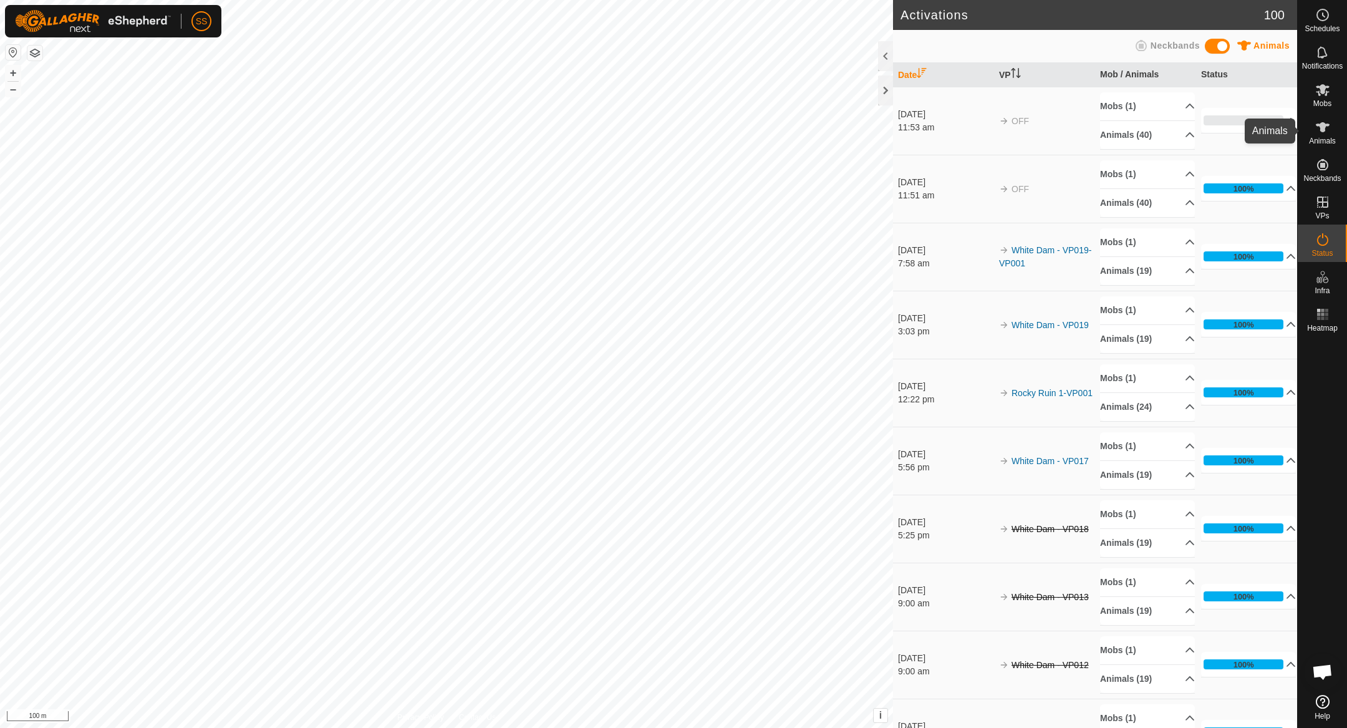
click at [1327, 120] on icon at bounding box center [1323, 127] width 15 height 15
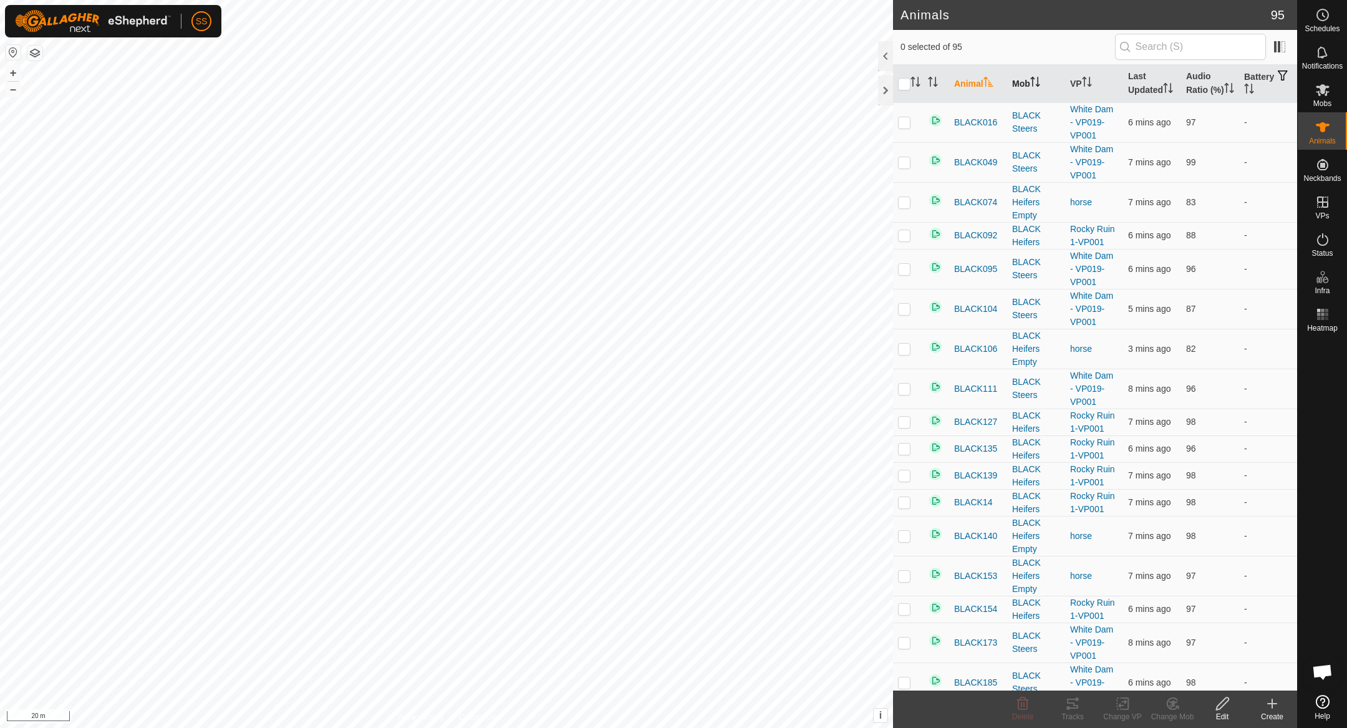
click at [1032, 86] on icon "Activate to sort" at bounding box center [1032, 82] width 1 height 10
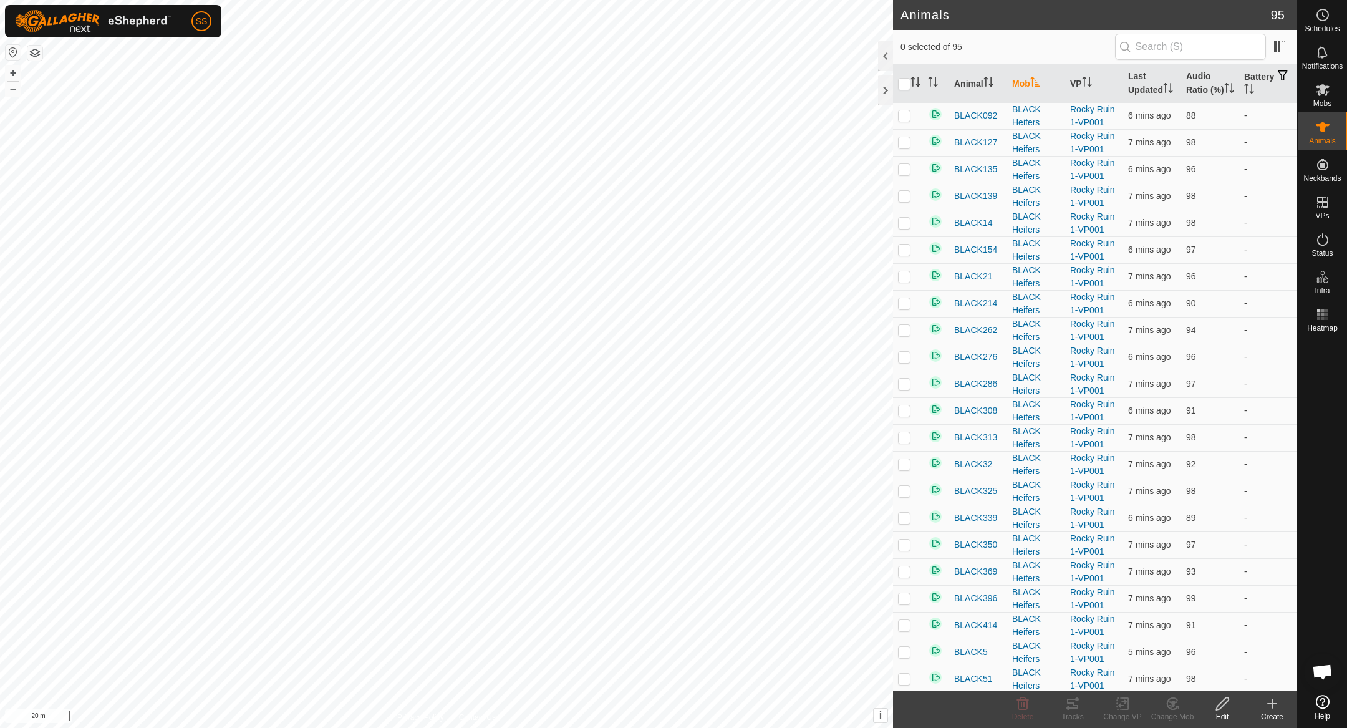
click at [1032, 86] on icon "Activate to sort" at bounding box center [1034, 82] width 9 height 10
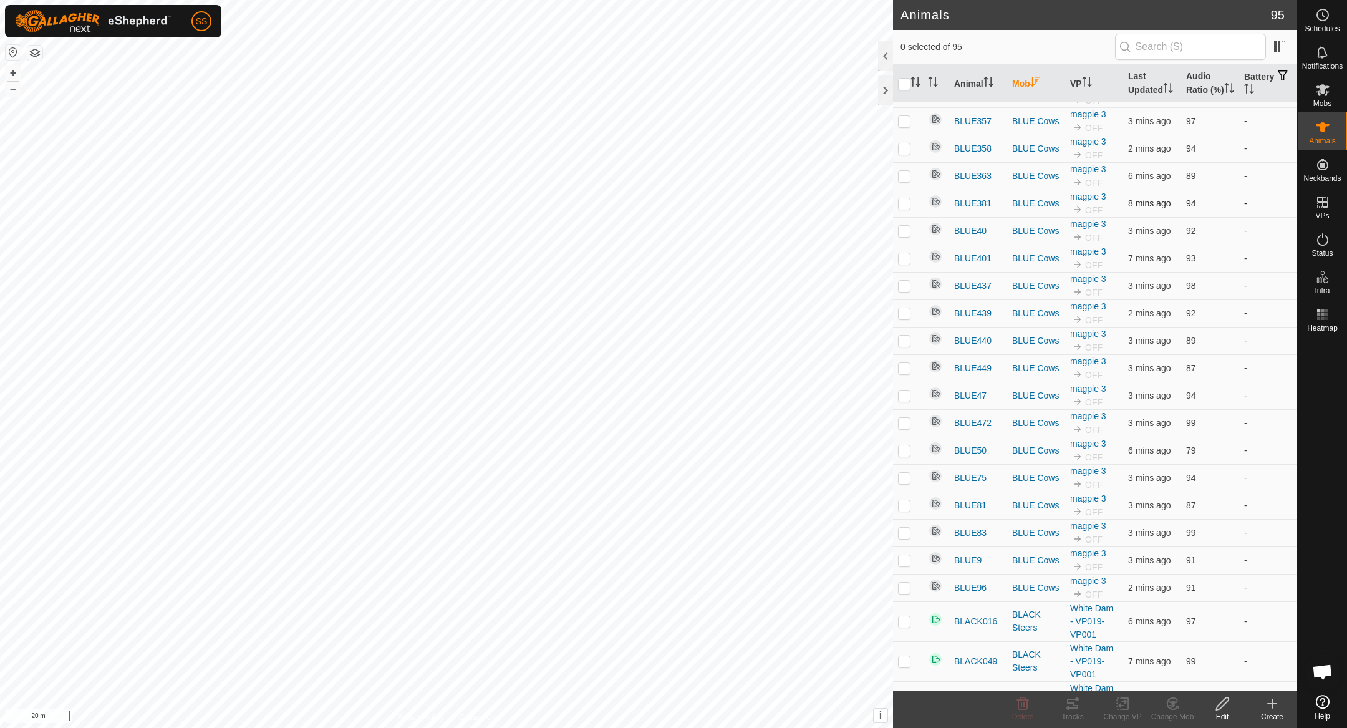
scroll to position [623, 0]
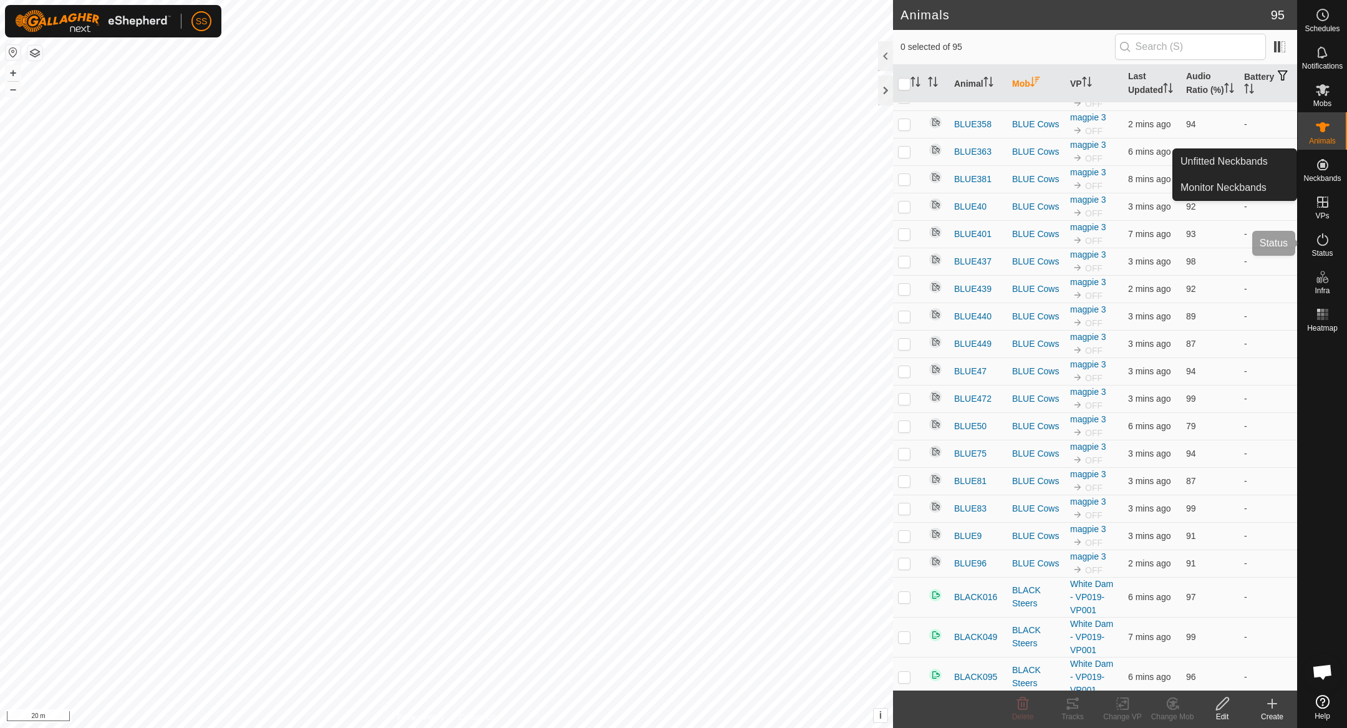
click at [1330, 238] on es-activation-svg-icon at bounding box center [1323, 240] width 22 height 20
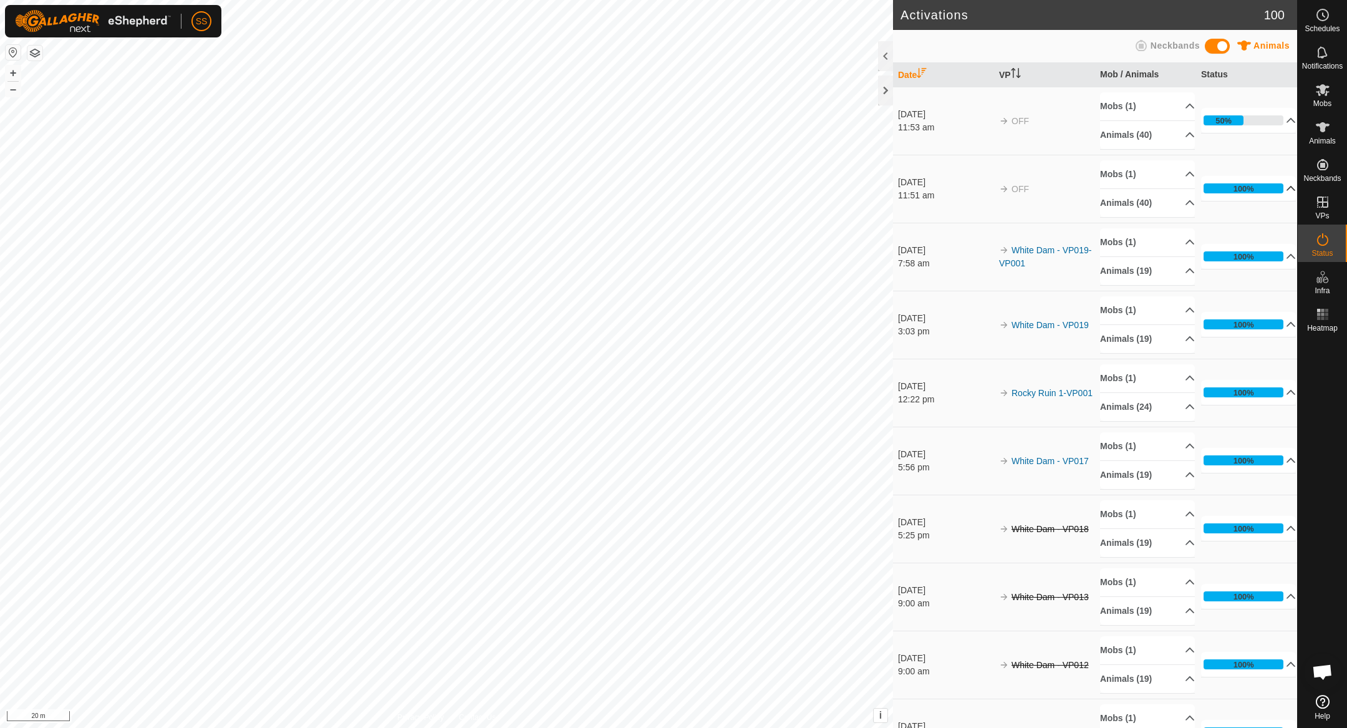
click at [1264, 189] on p-accordion-header "100%" at bounding box center [1248, 188] width 95 height 25
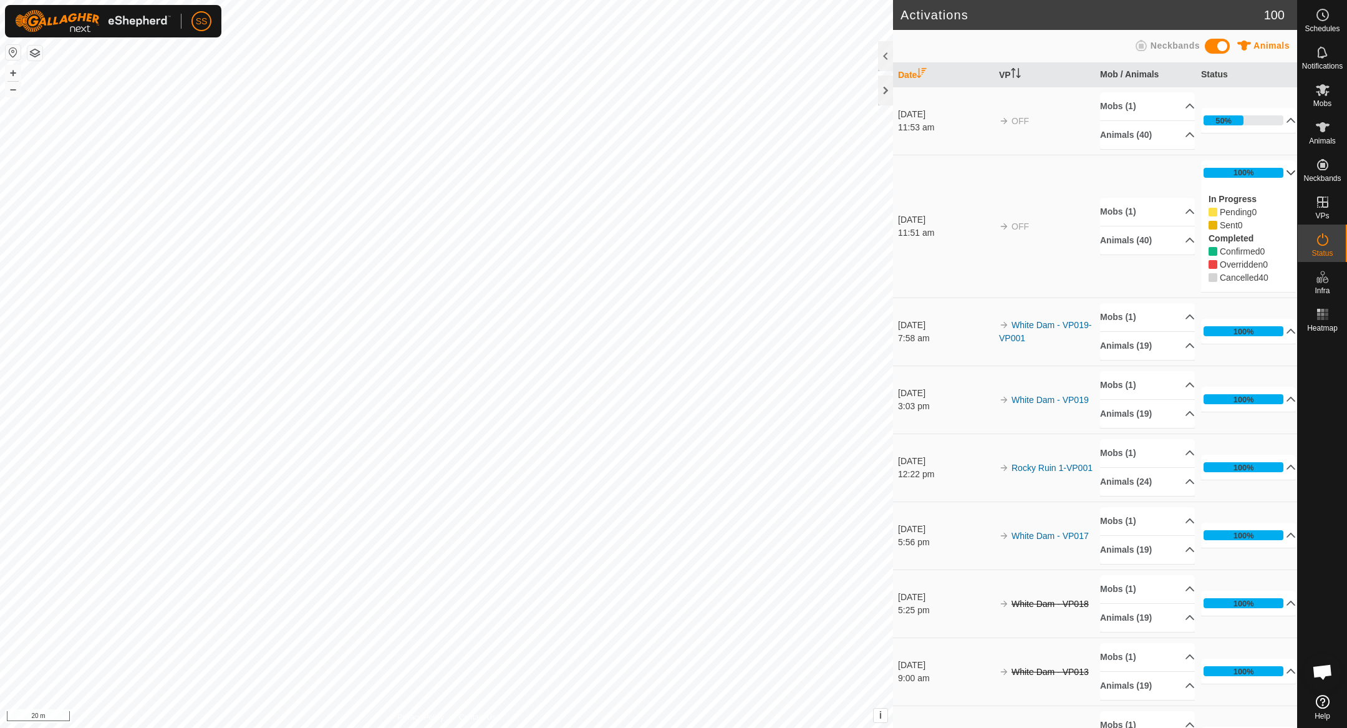
click at [1254, 177] on p-accordion-header "100%" at bounding box center [1248, 172] width 95 height 25
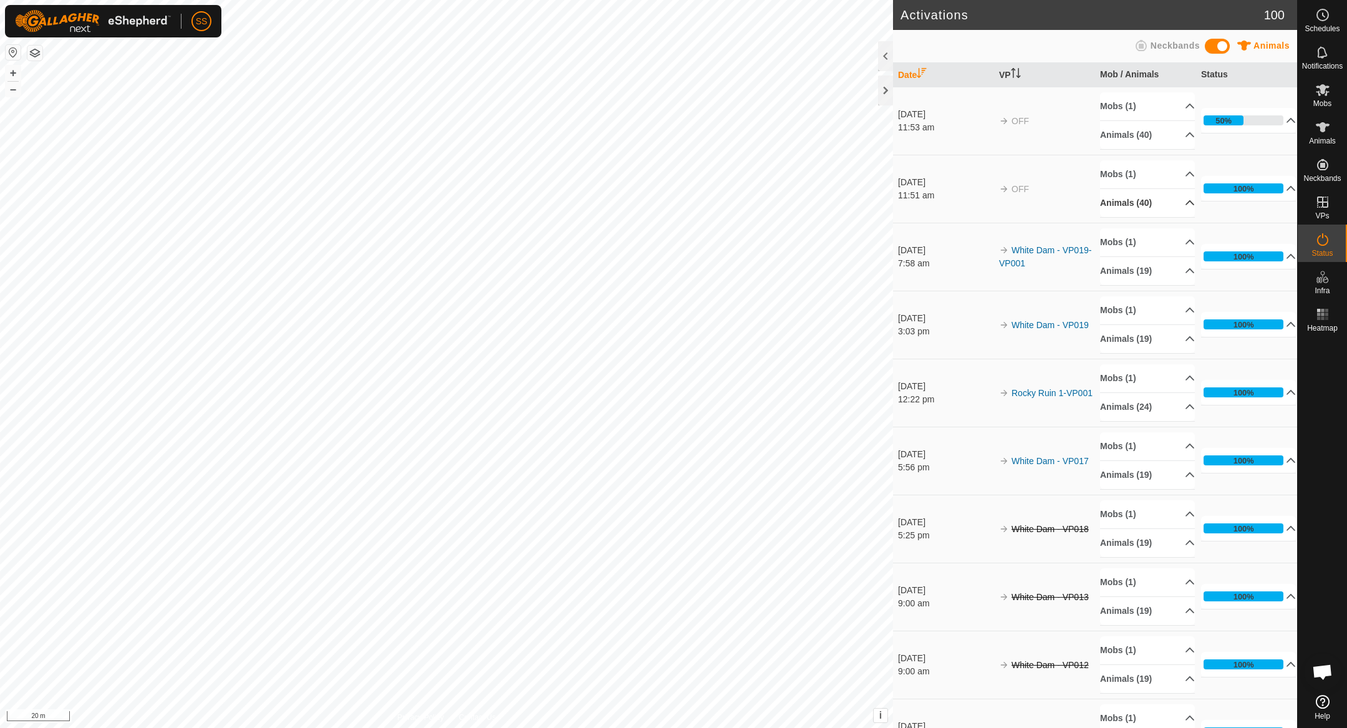
click at [1156, 200] on p-accordion-header "Animals (40)" at bounding box center [1147, 203] width 95 height 28
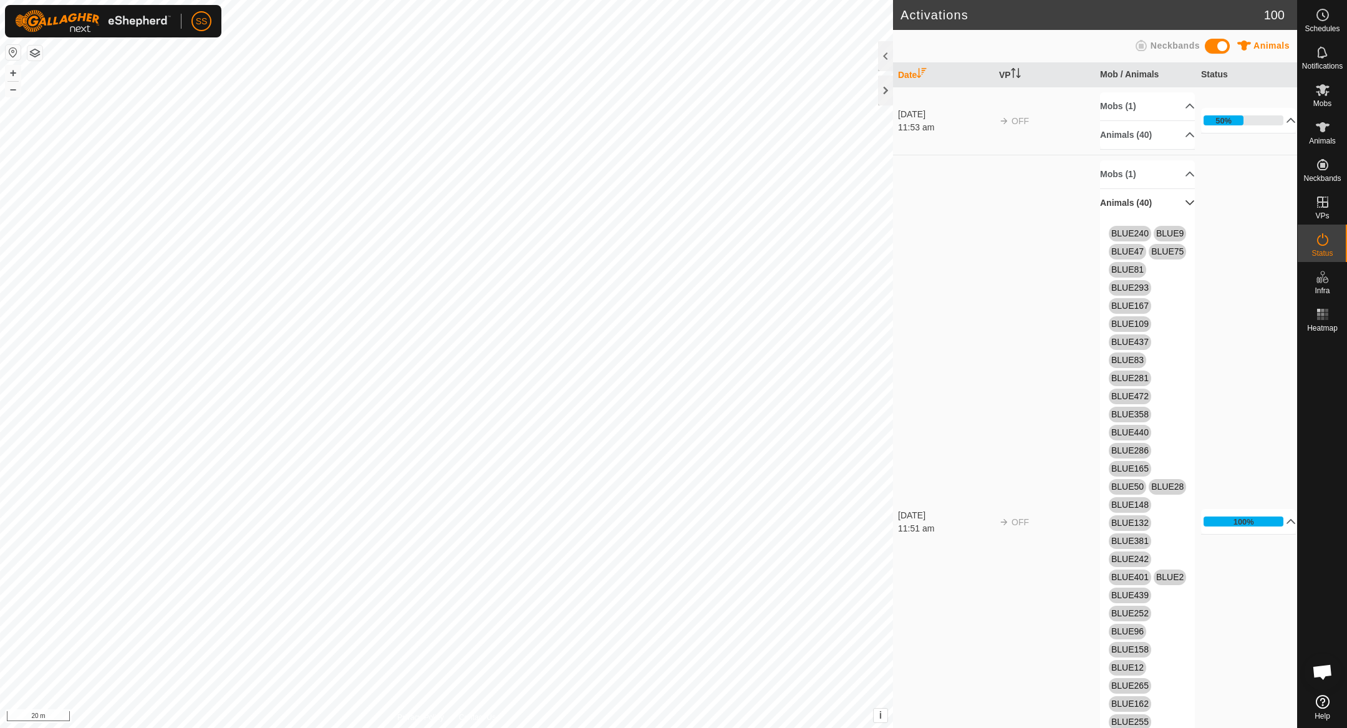
click at [1156, 200] on p-accordion-header "Animals (40)" at bounding box center [1147, 203] width 95 height 28
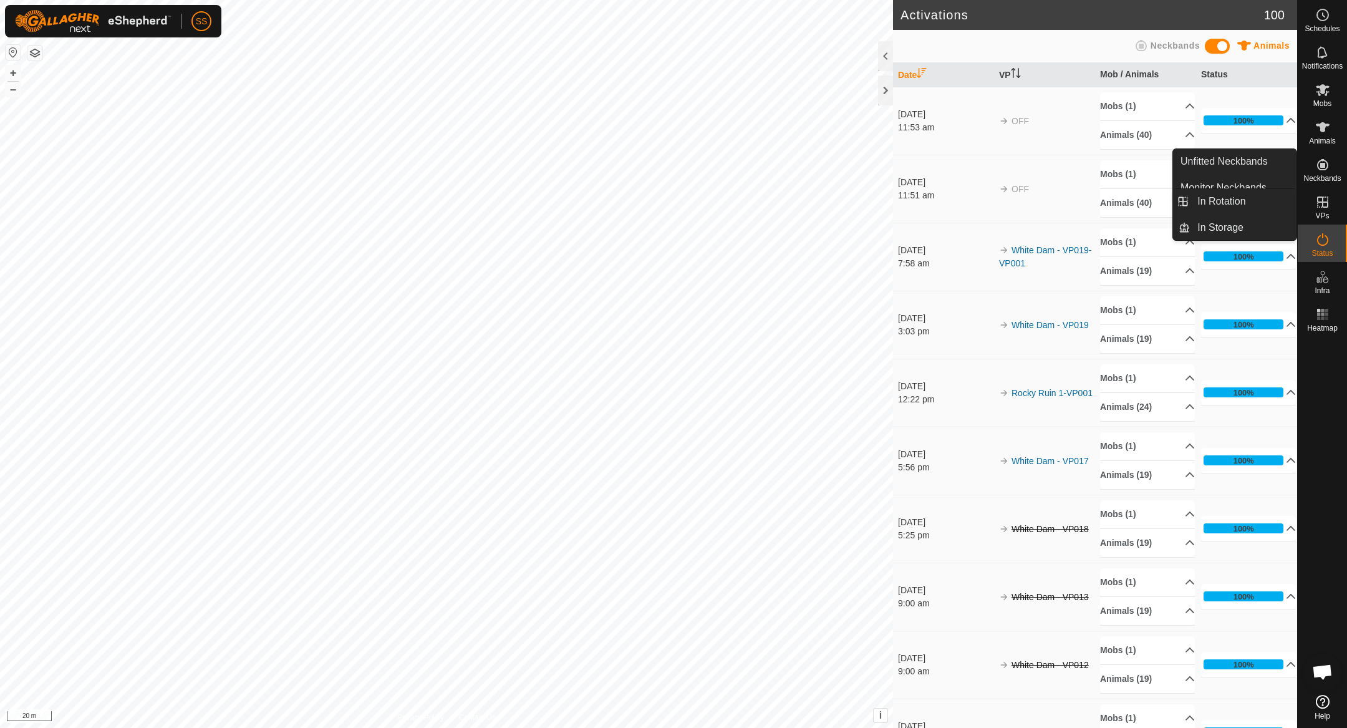
click at [1330, 202] on es-virtualpaddocks-svg-icon at bounding box center [1323, 202] width 22 height 20
click at [1318, 198] on icon at bounding box center [1323, 202] width 15 height 15
click at [1276, 195] on link "In Rotation" at bounding box center [1243, 201] width 107 height 25
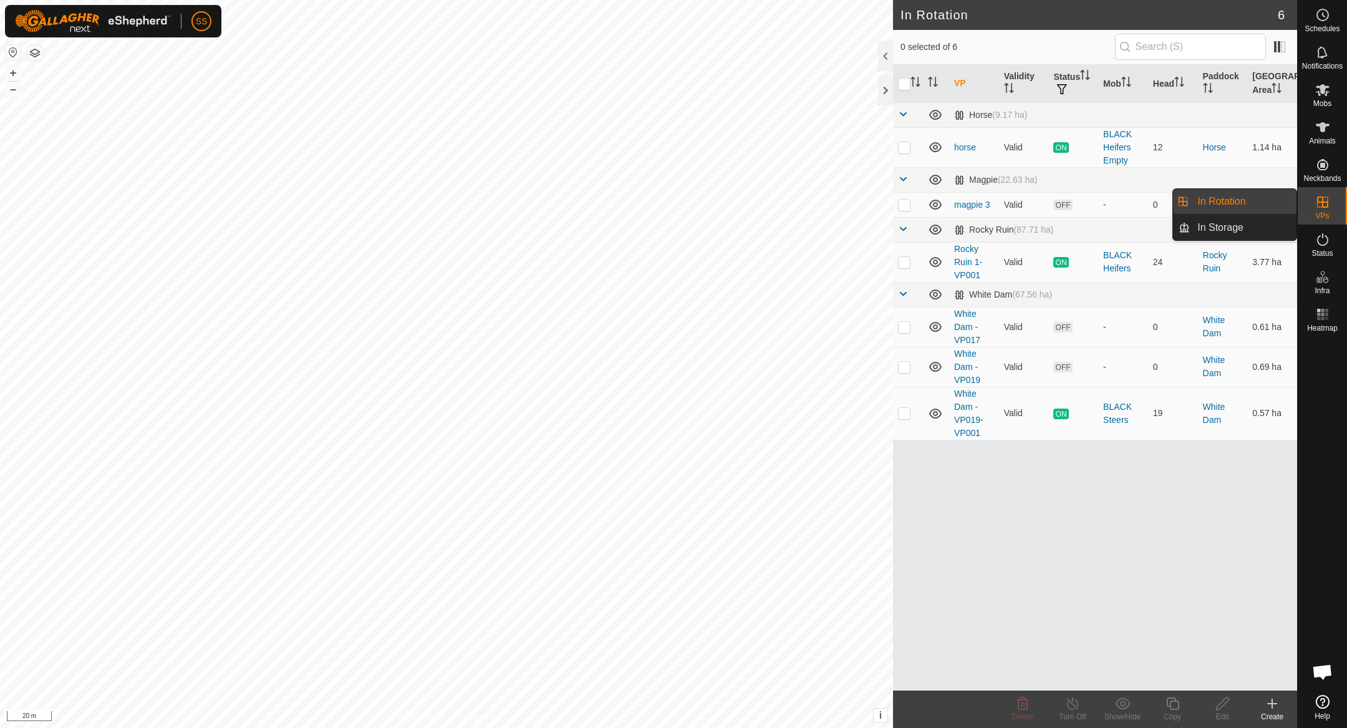
click at [1265, 200] on link "In Rotation" at bounding box center [1243, 201] width 107 height 25
click at [908, 408] on p-checkbox at bounding box center [904, 413] width 12 height 10
checkbox input "true"
click at [1170, 704] on icon at bounding box center [1172, 703] width 12 height 12
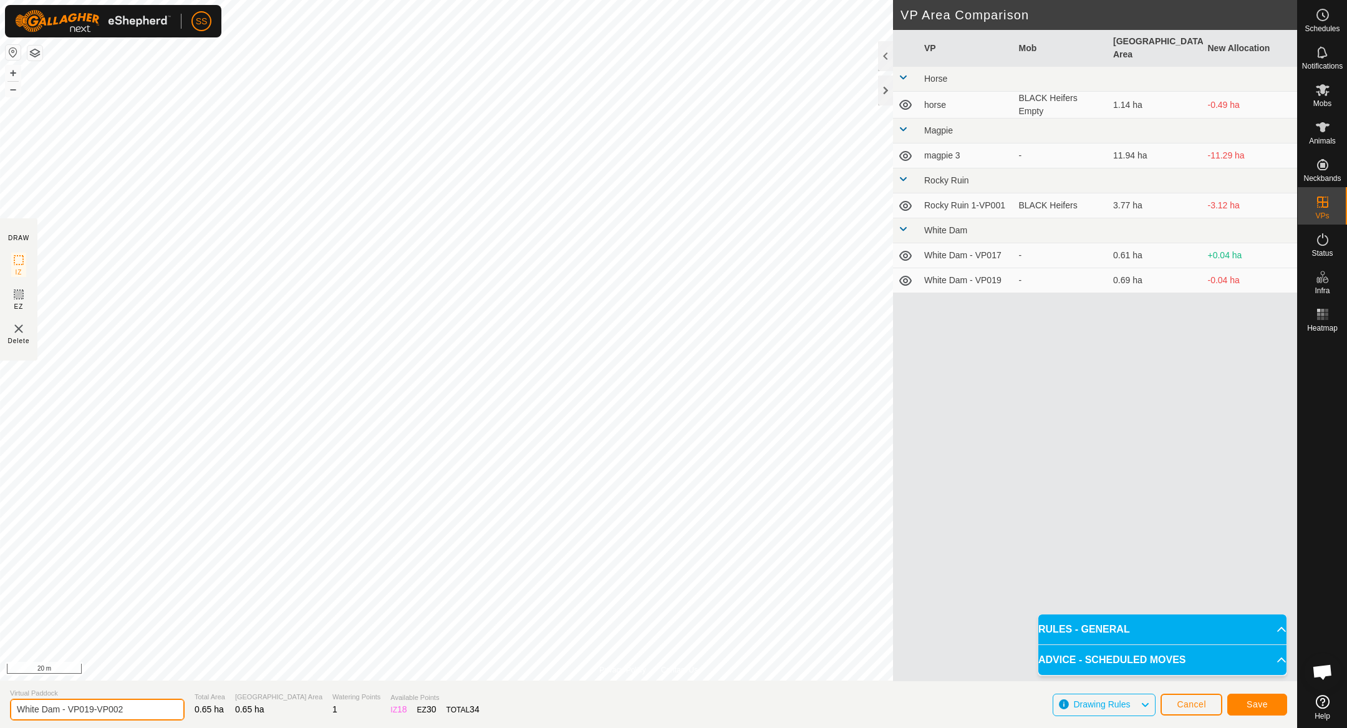
click at [137, 709] on input "White Dam - VP019-VP002" at bounding box center [97, 710] width 175 height 22
type input "White Dam - VP020"
click at [1234, 697] on button "Save" at bounding box center [1258, 705] width 60 height 22
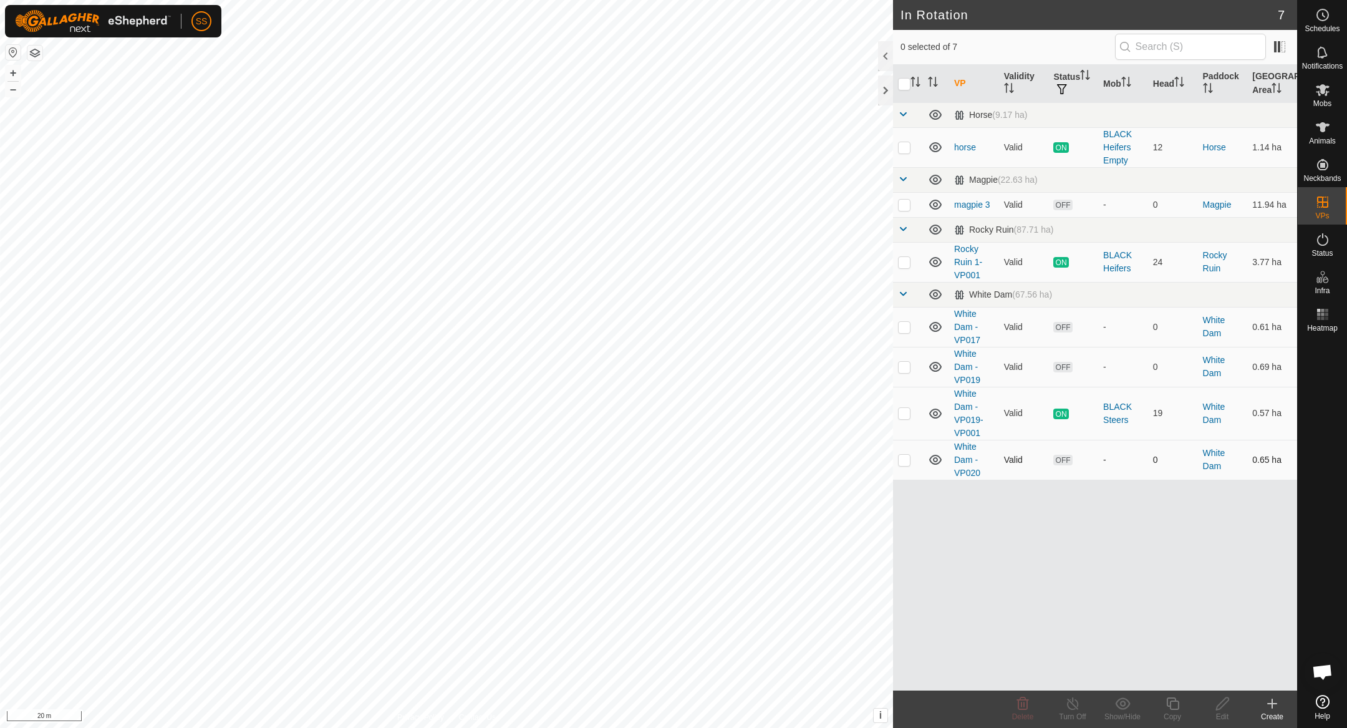
click at [907, 460] on p-checkbox at bounding box center [904, 460] width 12 height 10
checkbox input "true"
click at [1226, 696] on icon at bounding box center [1223, 703] width 16 height 15
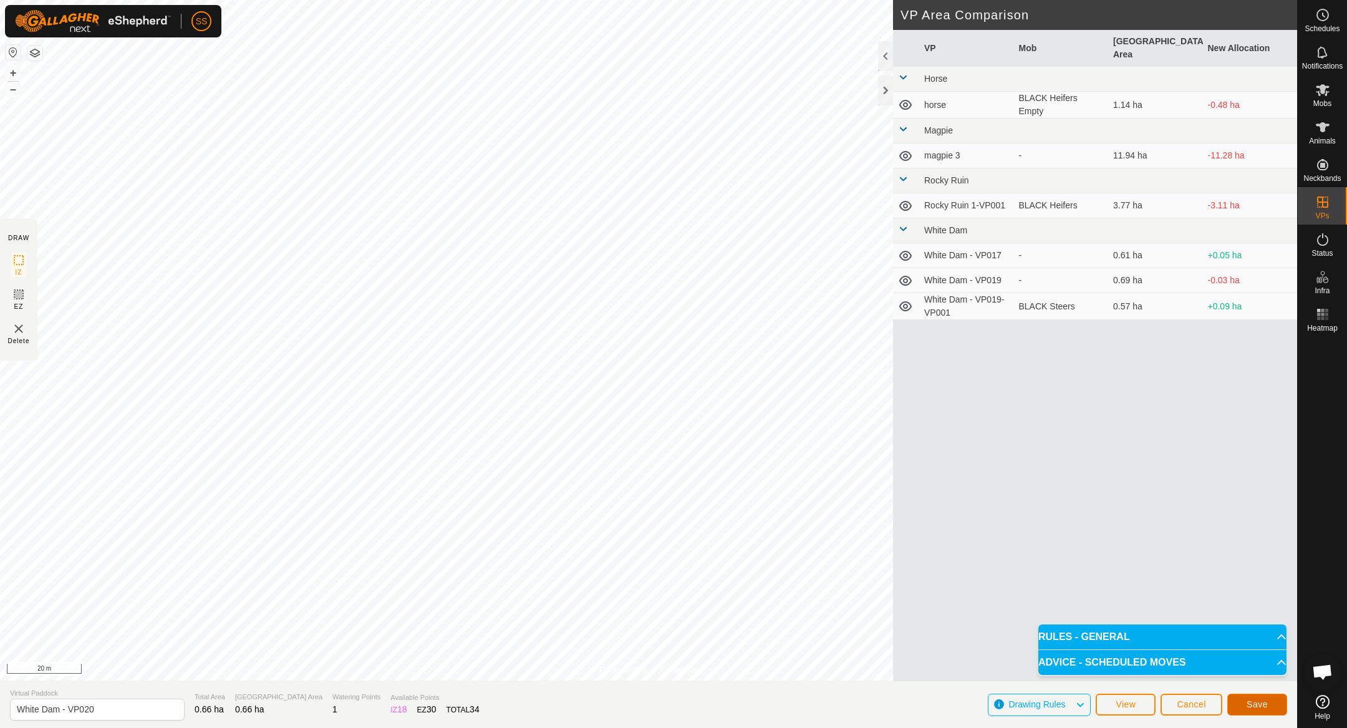
click at [1256, 703] on span "Save" at bounding box center [1257, 704] width 21 height 10
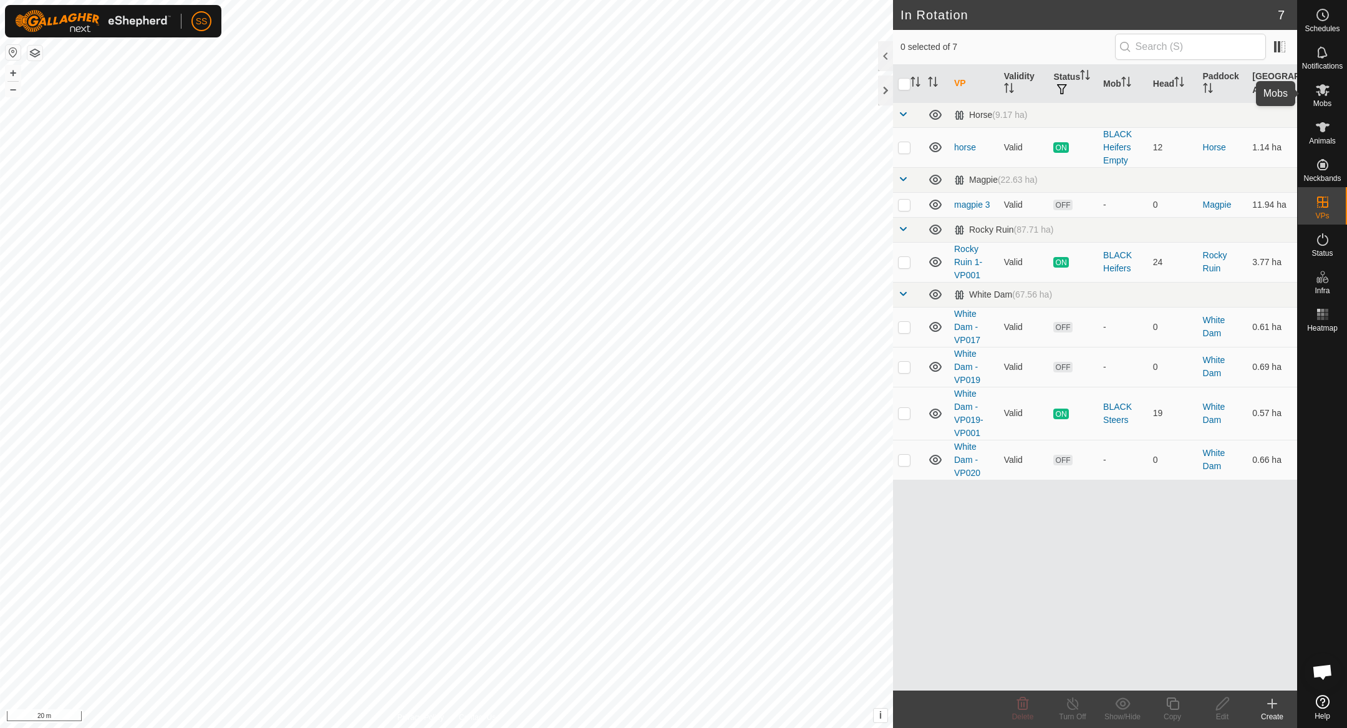
click at [1317, 100] on span "Mobs" at bounding box center [1323, 103] width 18 height 7
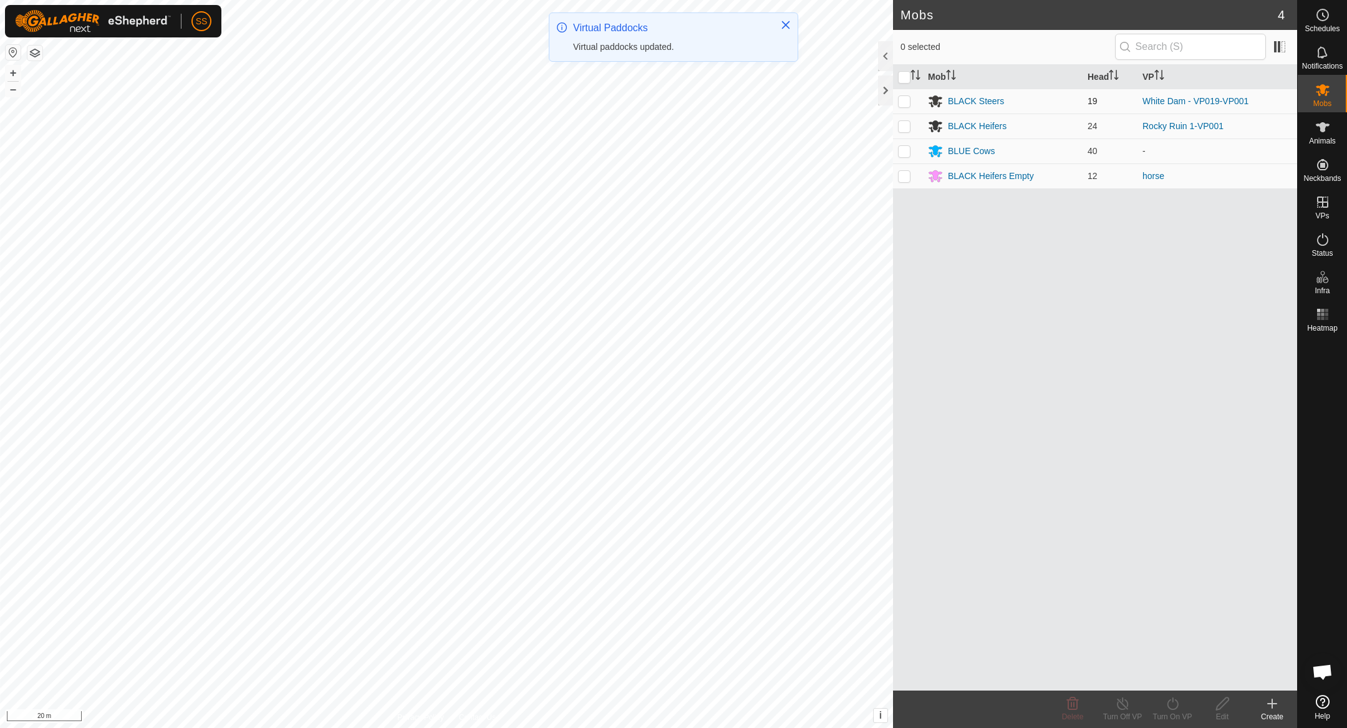
click at [907, 104] on p-checkbox at bounding box center [904, 101] width 12 height 10
checkbox input "true"
click at [1171, 708] on icon at bounding box center [1173, 703] width 16 height 15
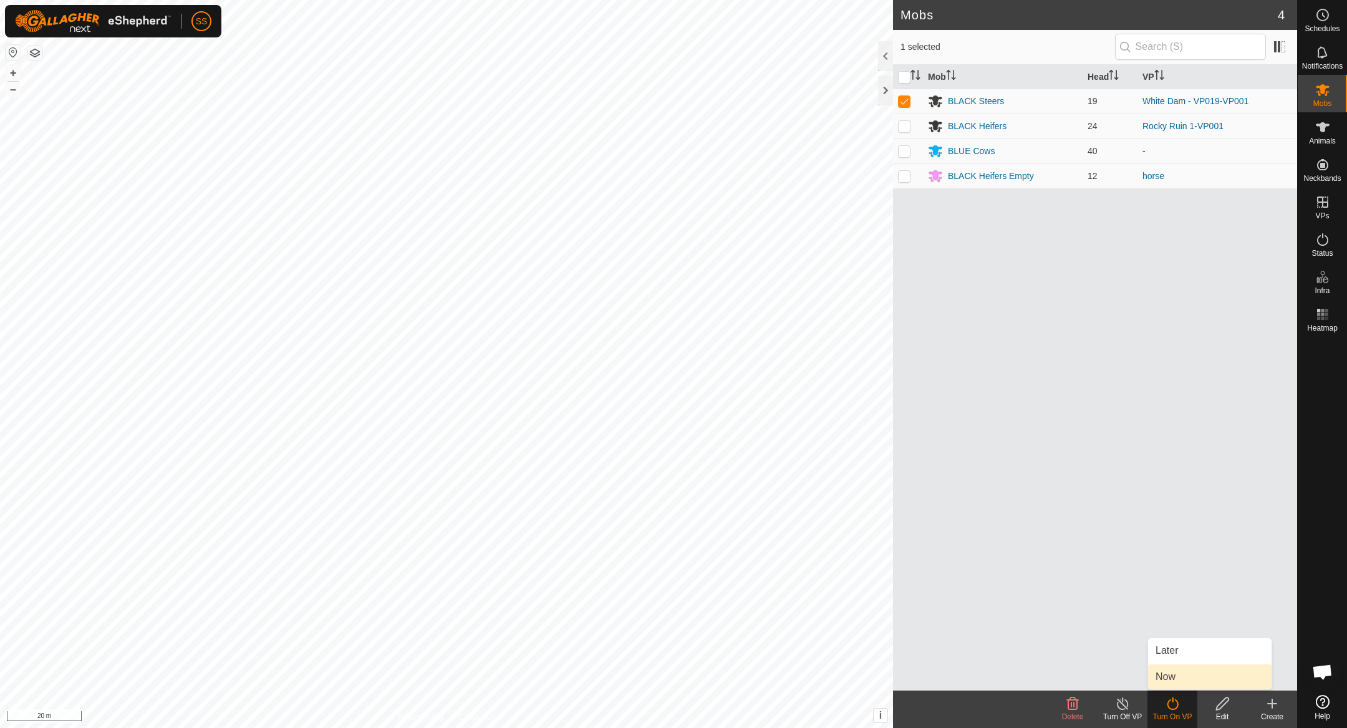
click at [1170, 666] on link "Now" at bounding box center [1210, 676] width 124 height 25
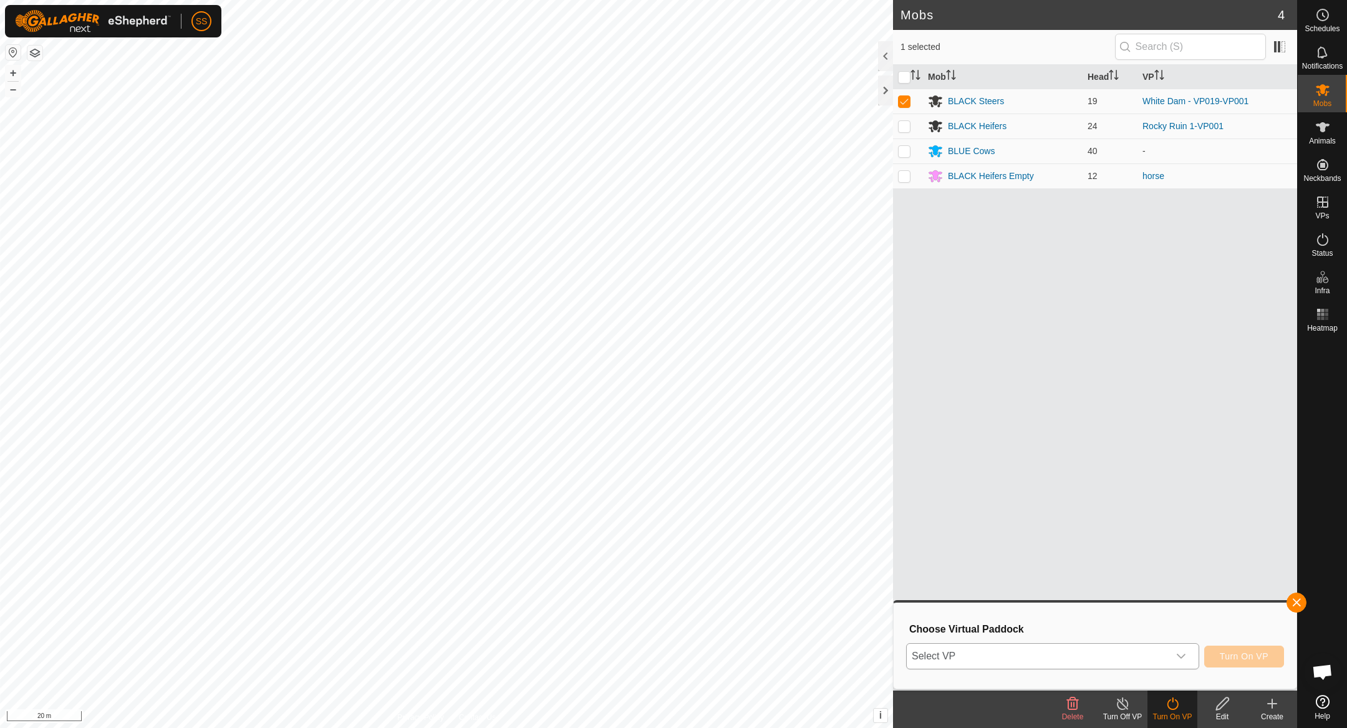
click at [1118, 661] on span "Select VP" at bounding box center [1038, 656] width 262 height 25
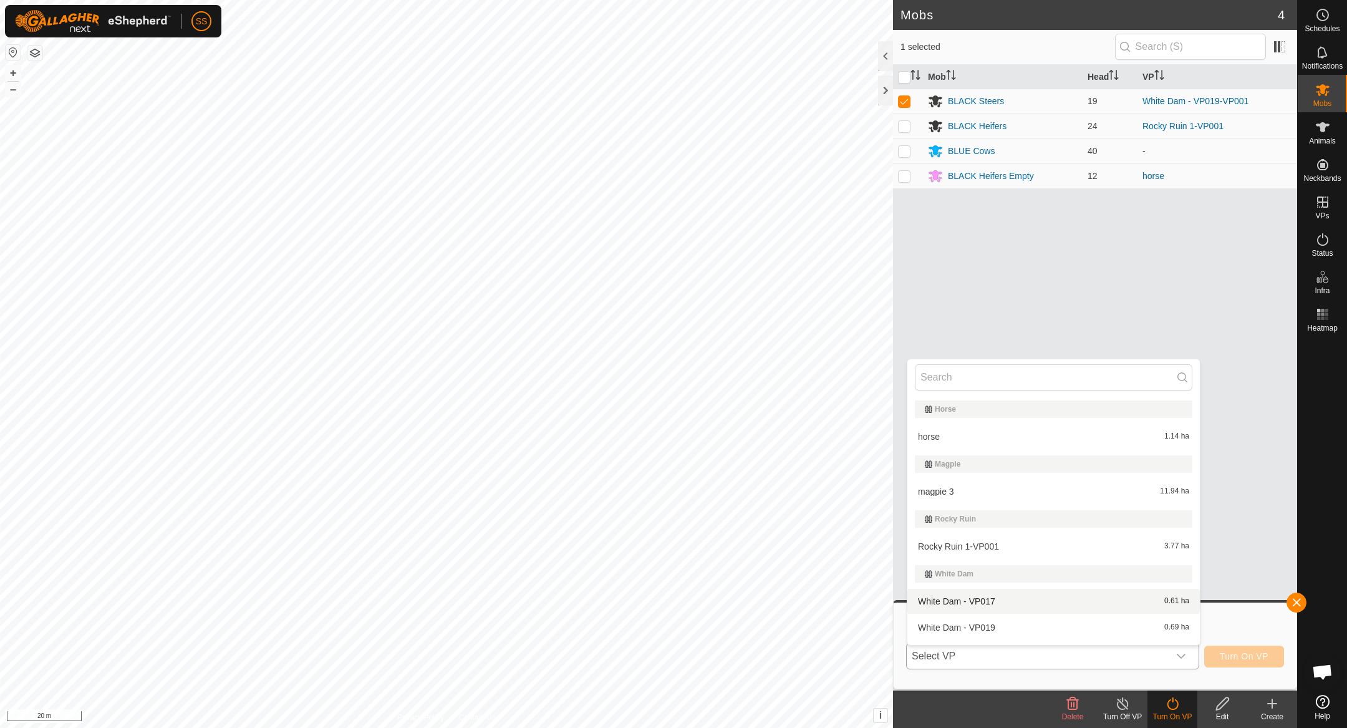
scroll to position [47, 0]
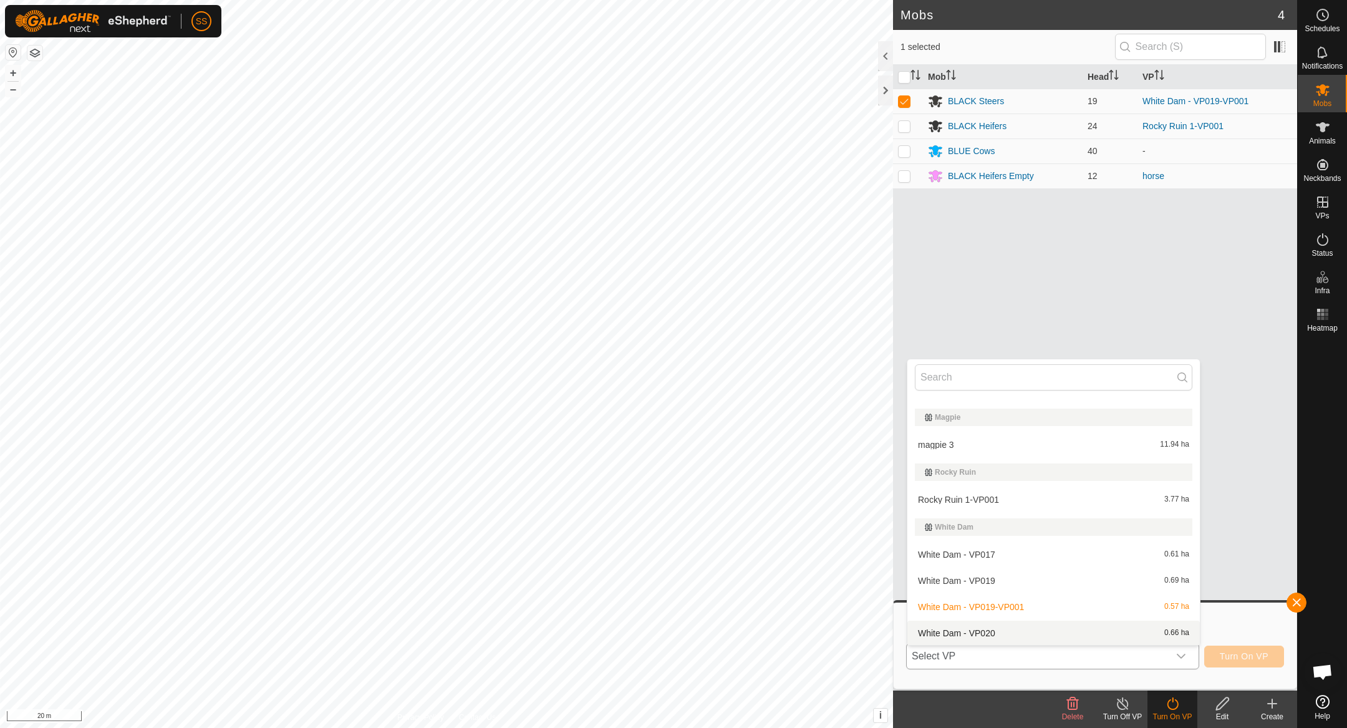
click at [1006, 629] on li "White Dam - VP020 0.66 ha" at bounding box center [1054, 633] width 293 height 25
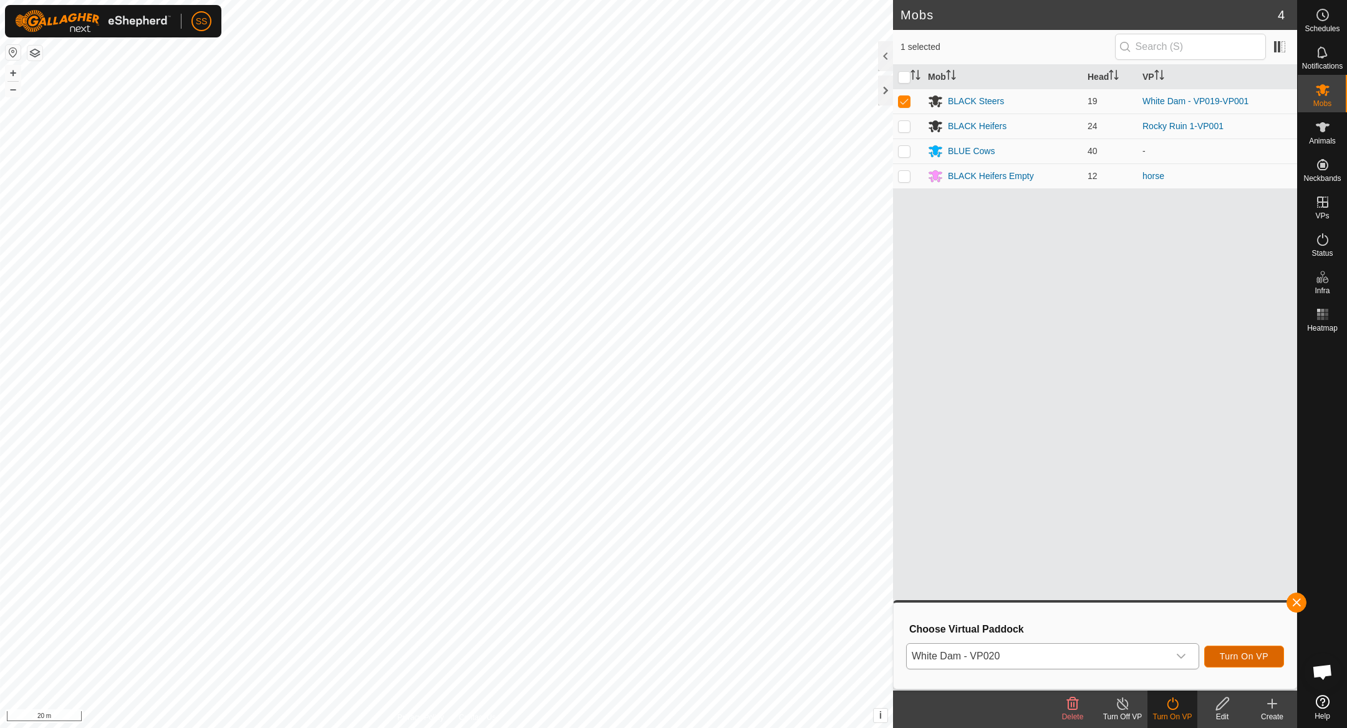
click at [1263, 657] on span "Turn On VP" at bounding box center [1244, 656] width 49 height 10
